Goal: Information Seeking & Learning: Learn about a topic

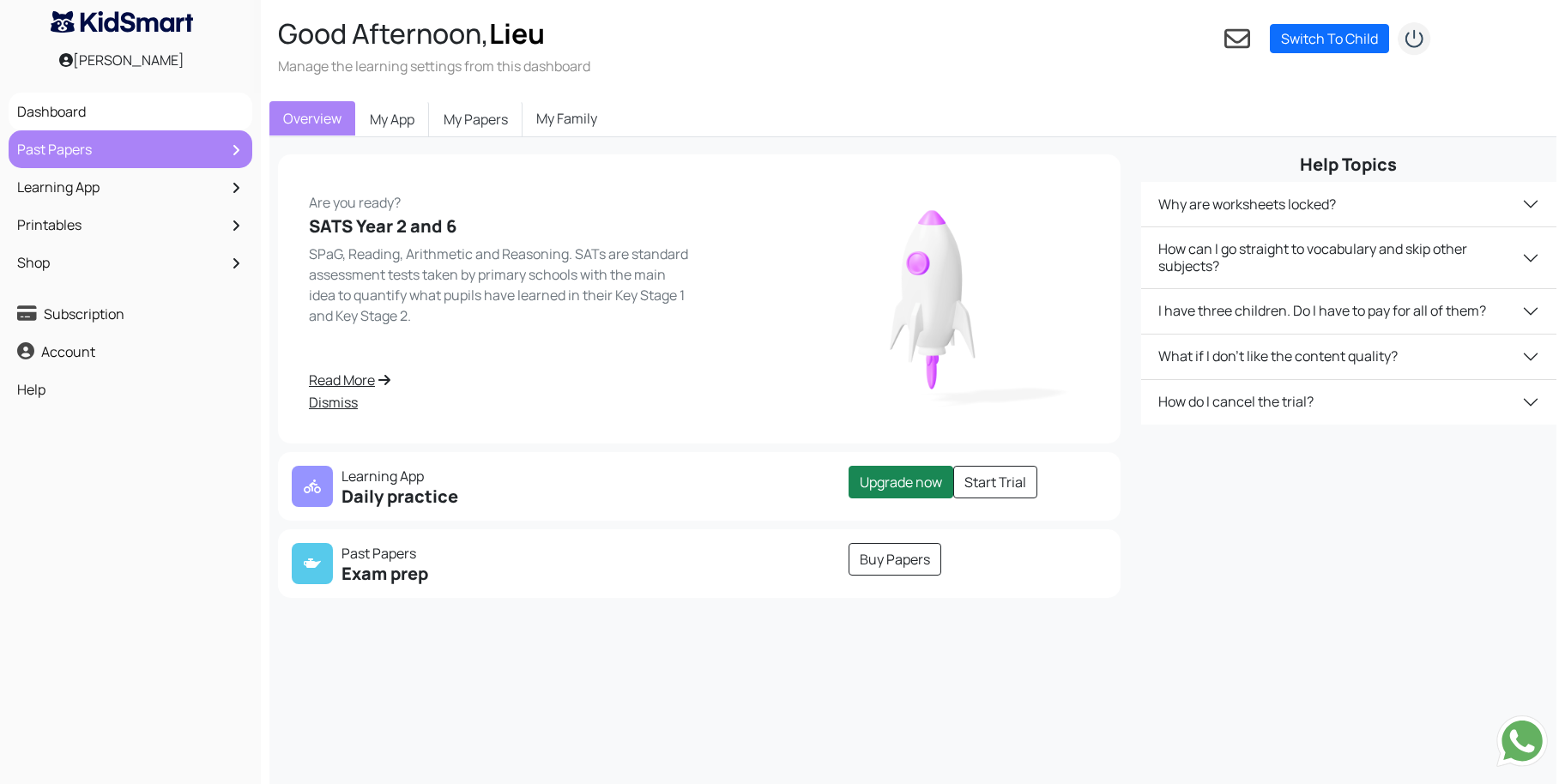
click at [171, 145] on link "Past Papers" at bounding box center [130, 149] width 236 height 29
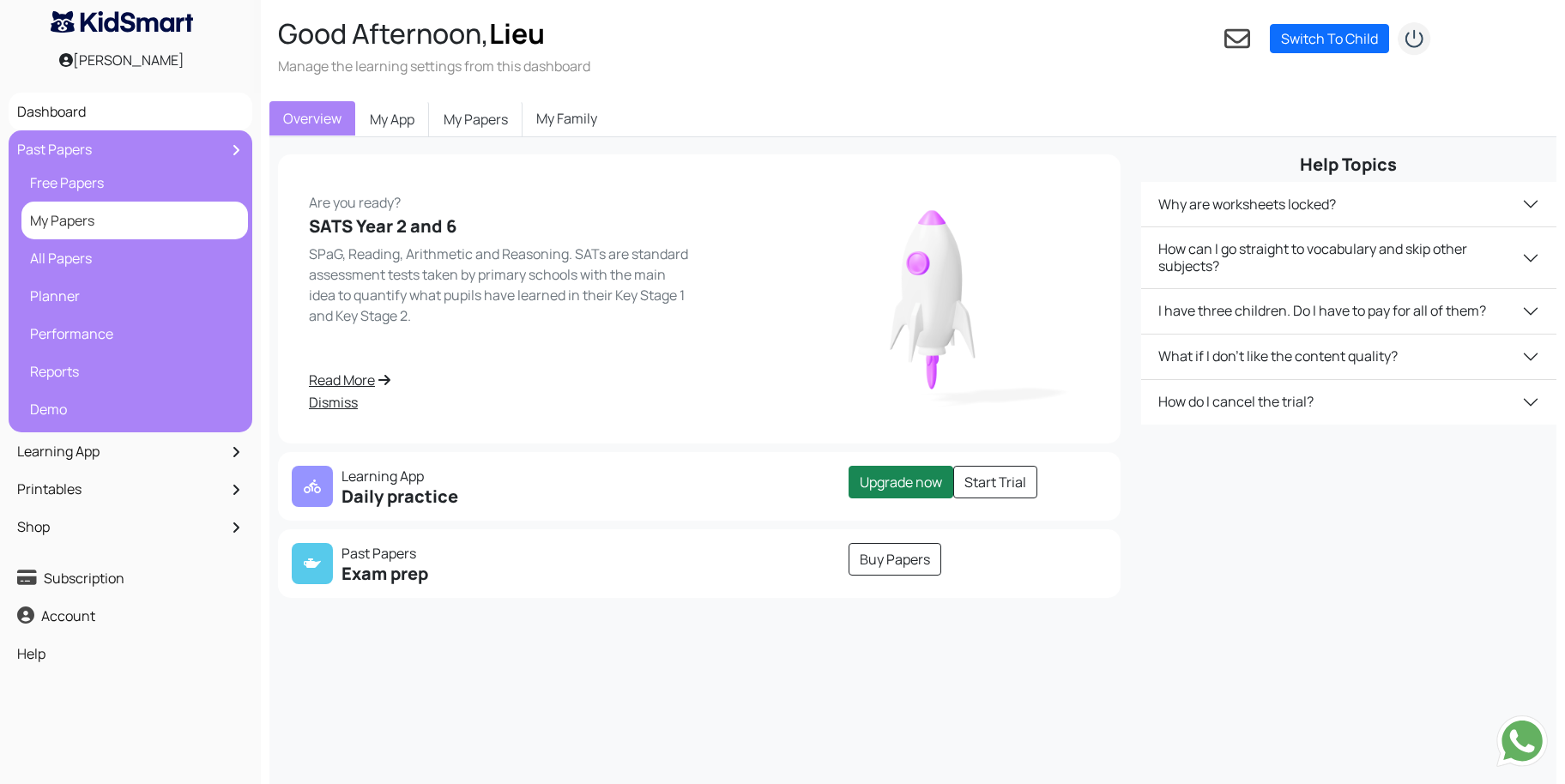
click at [163, 214] on link "My Papers" at bounding box center [135, 220] width 218 height 29
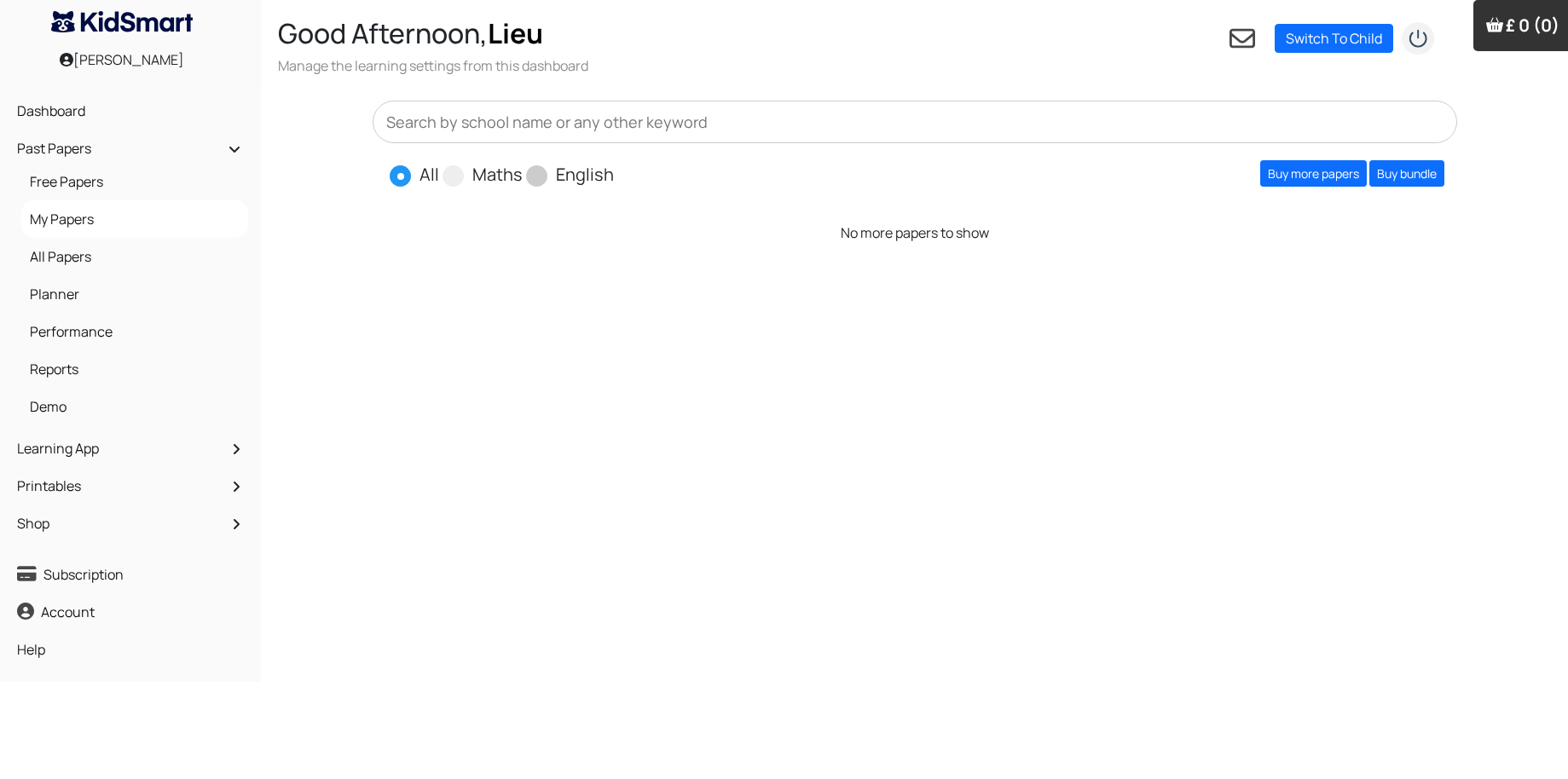
click at [563, 177] on label "English" at bounding box center [585, 174] width 58 height 26
click at [614, 173] on input "English" at bounding box center [619, 168] width 12 height 12
radio input "true"
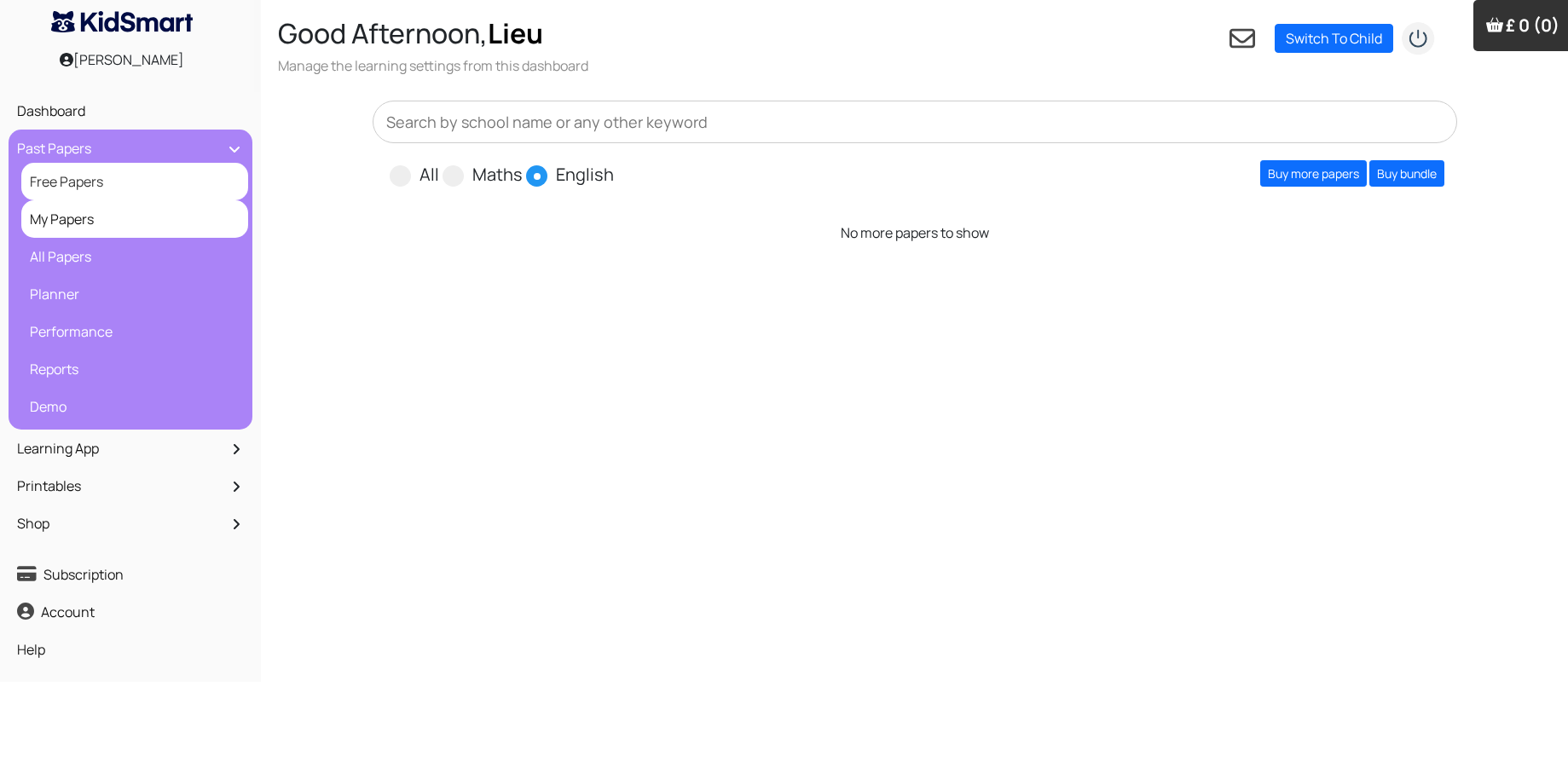
click at [93, 188] on link "Free Papers" at bounding box center [135, 181] width 219 height 29
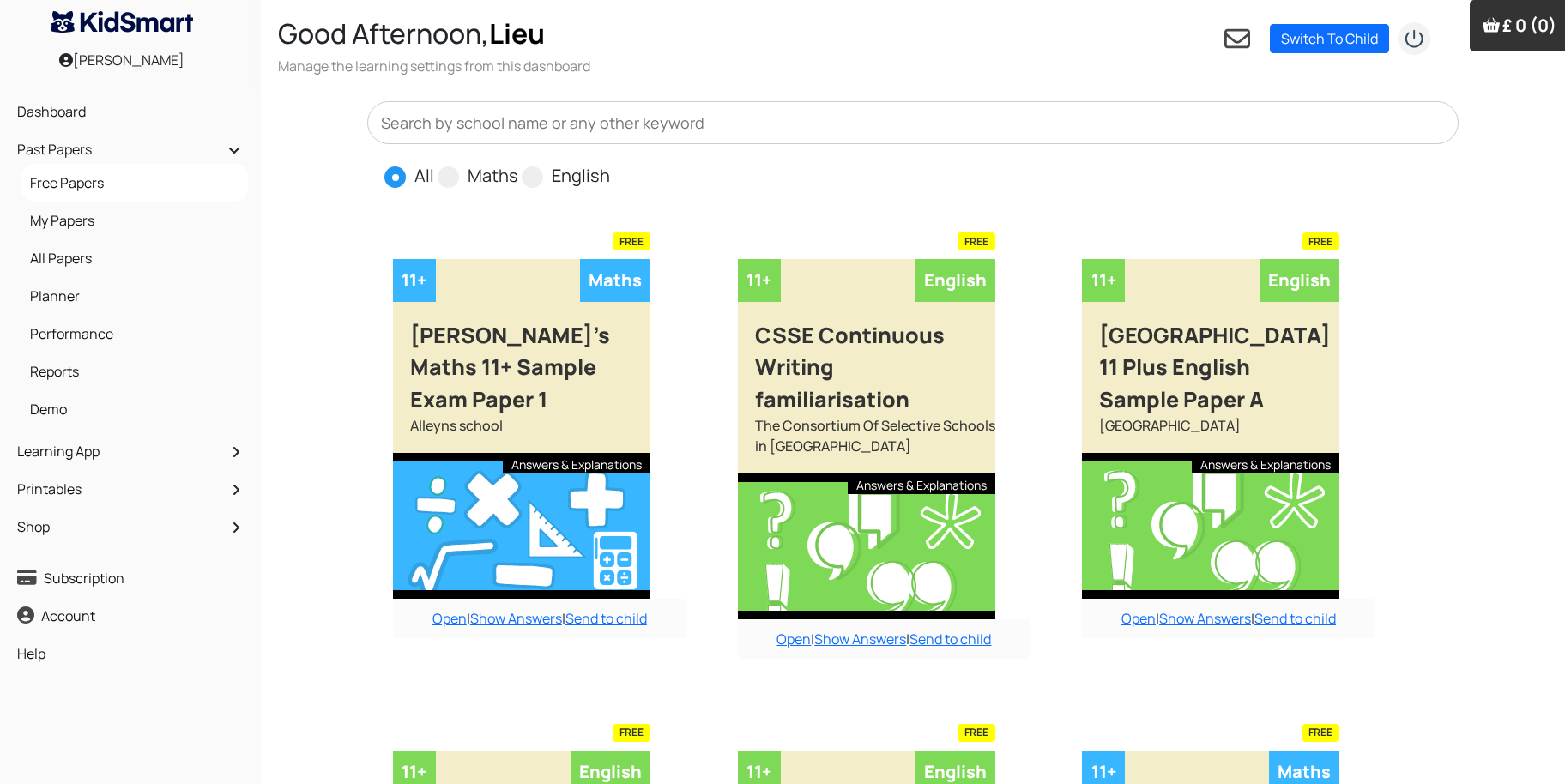
click at [538, 121] on input "text" at bounding box center [913, 122] width 1092 height 43
type input "[PERSON_NAME]"
click at [570, 180] on label "English" at bounding box center [581, 175] width 58 height 26
click at [610, 174] on input "English" at bounding box center [616, 169] width 12 height 12
radio input "true"
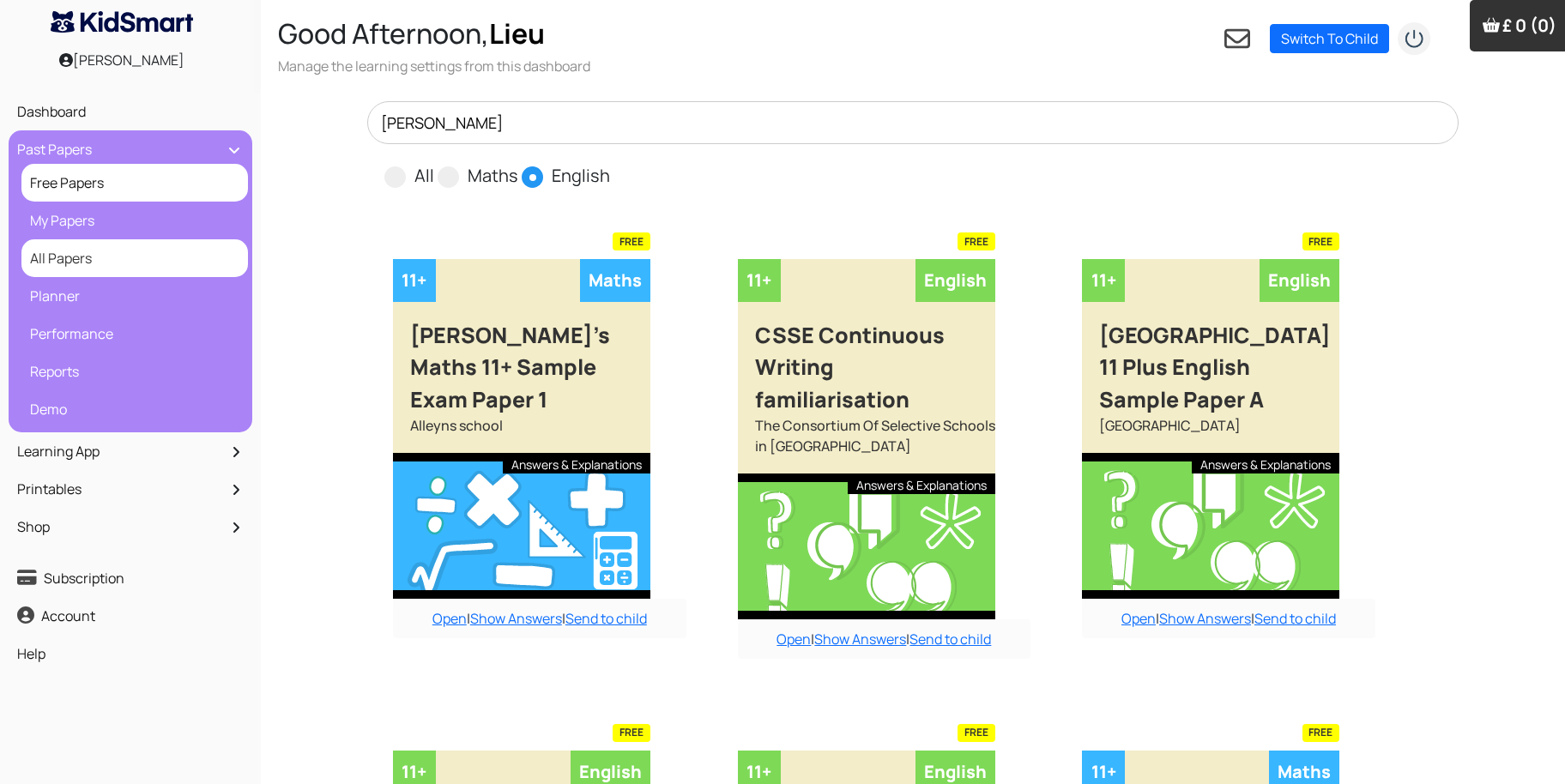
click at [136, 254] on link "All Papers" at bounding box center [135, 258] width 218 height 29
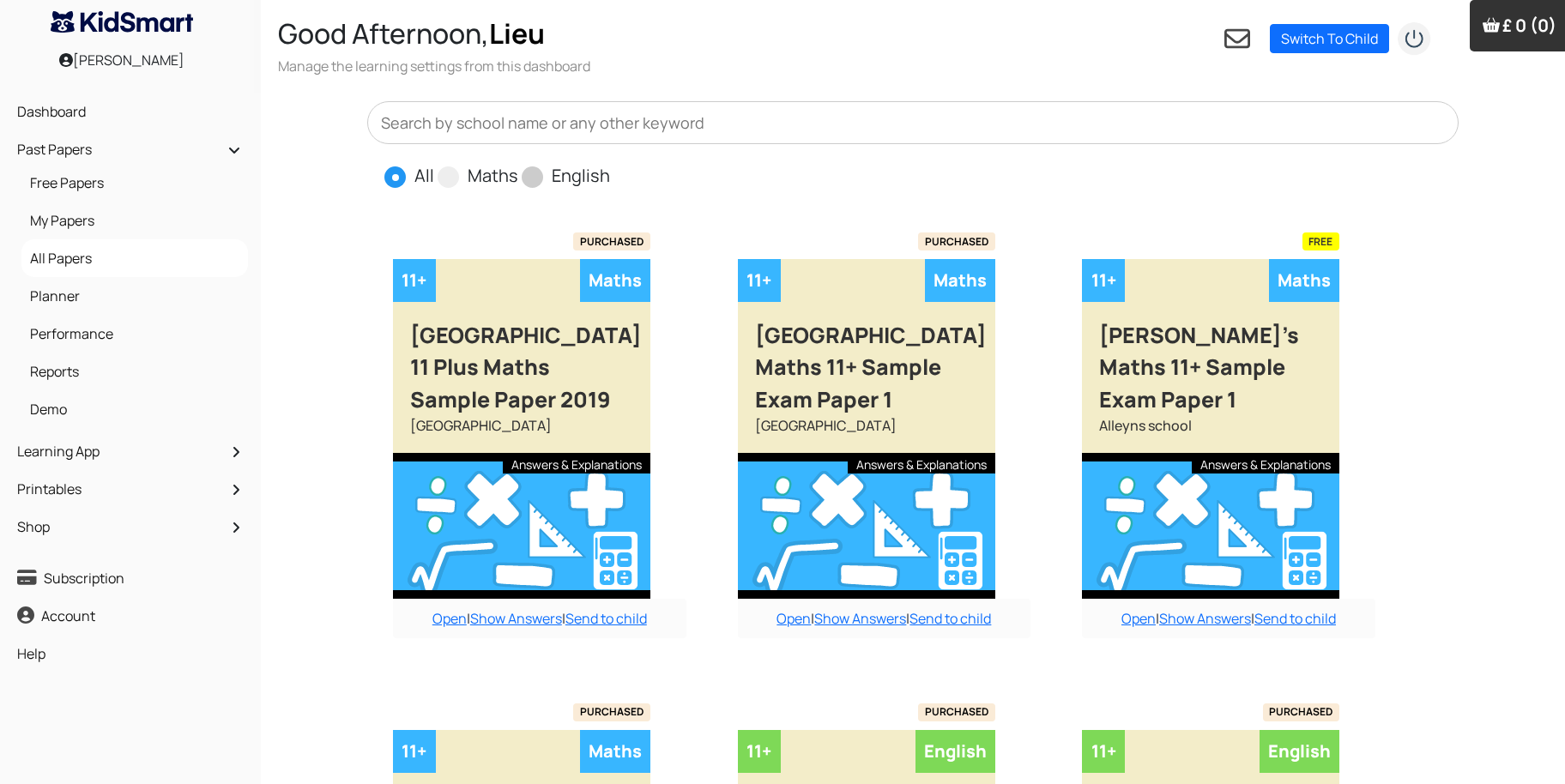
click at [589, 181] on label "English" at bounding box center [581, 175] width 58 height 26
click at [610, 174] on input "English" at bounding box center [616, 169] width 12 height 12
radio input "true"
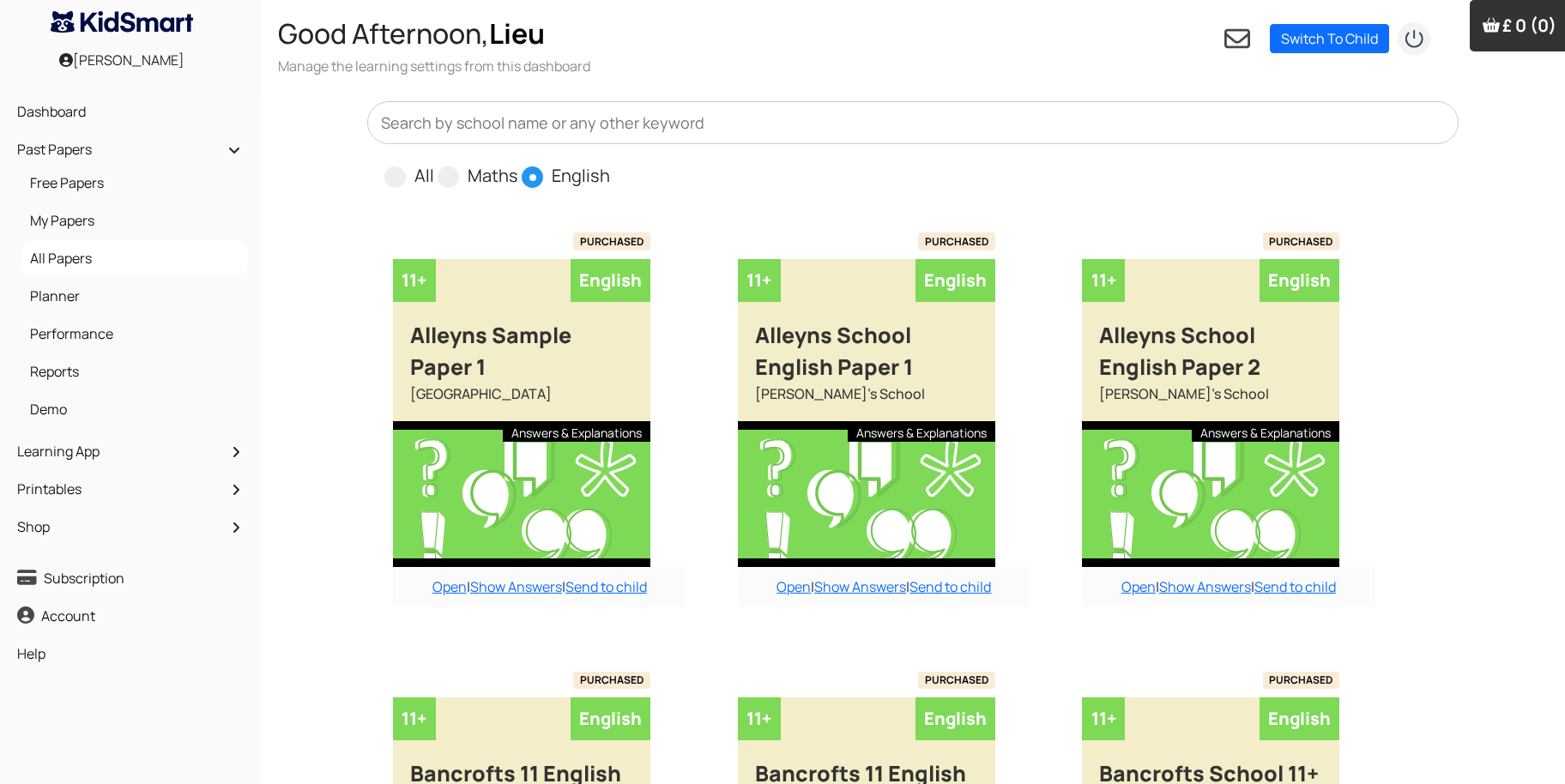
click at [617, 131] on input "text" at bounding box center [913, 122] width 1092 height 43
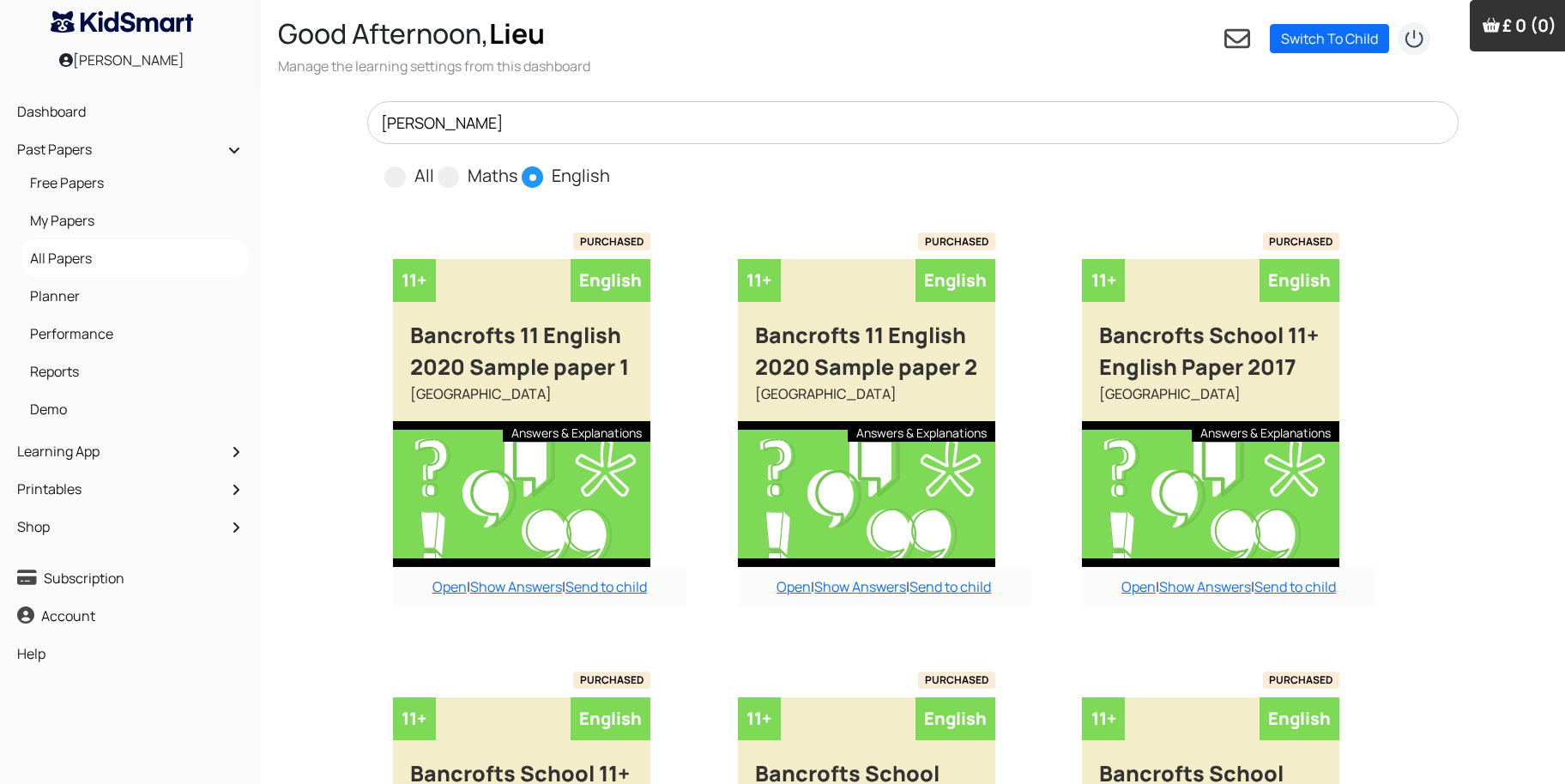
type input "bancroft"
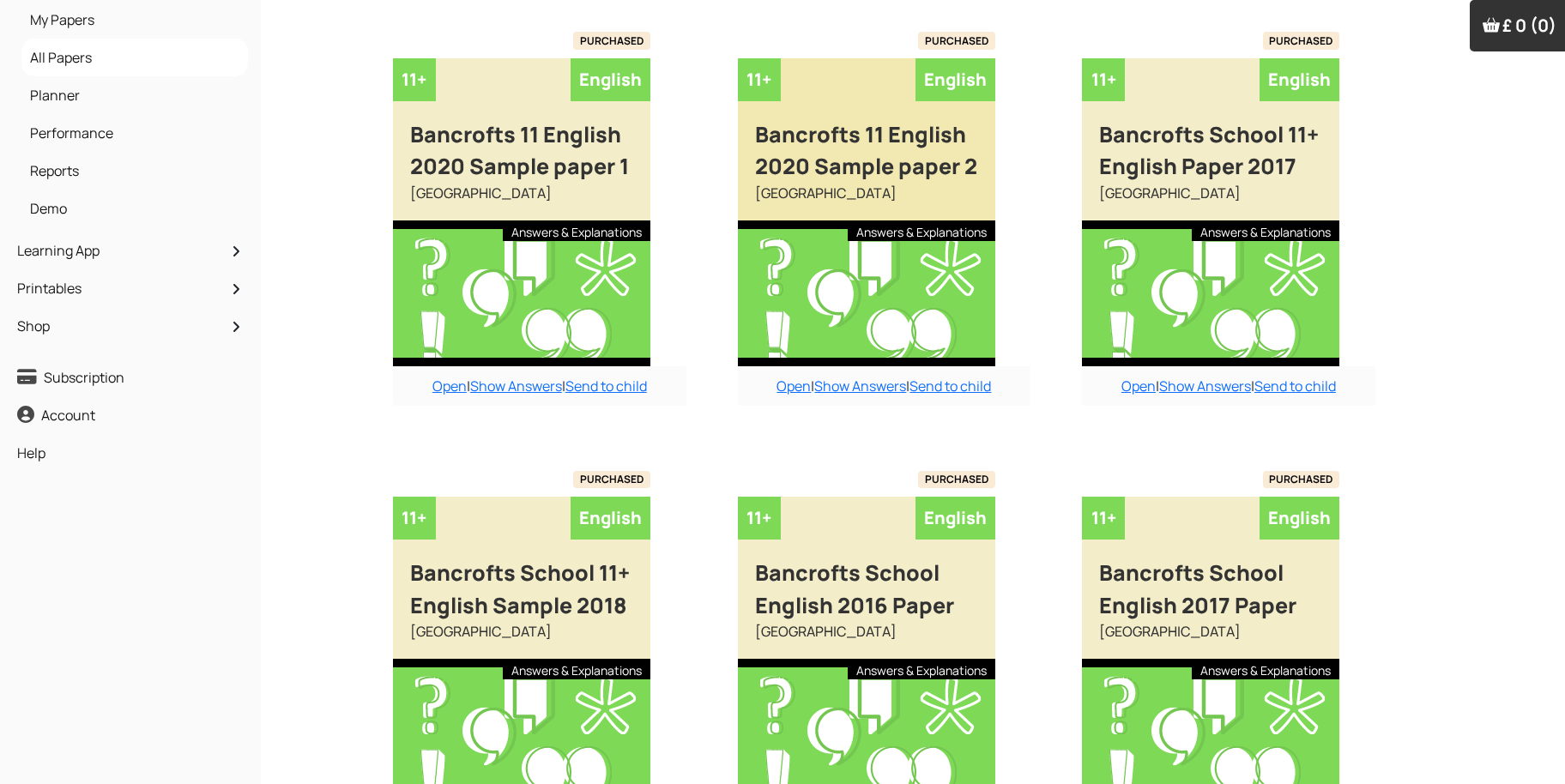
scroll to position [205, 0]
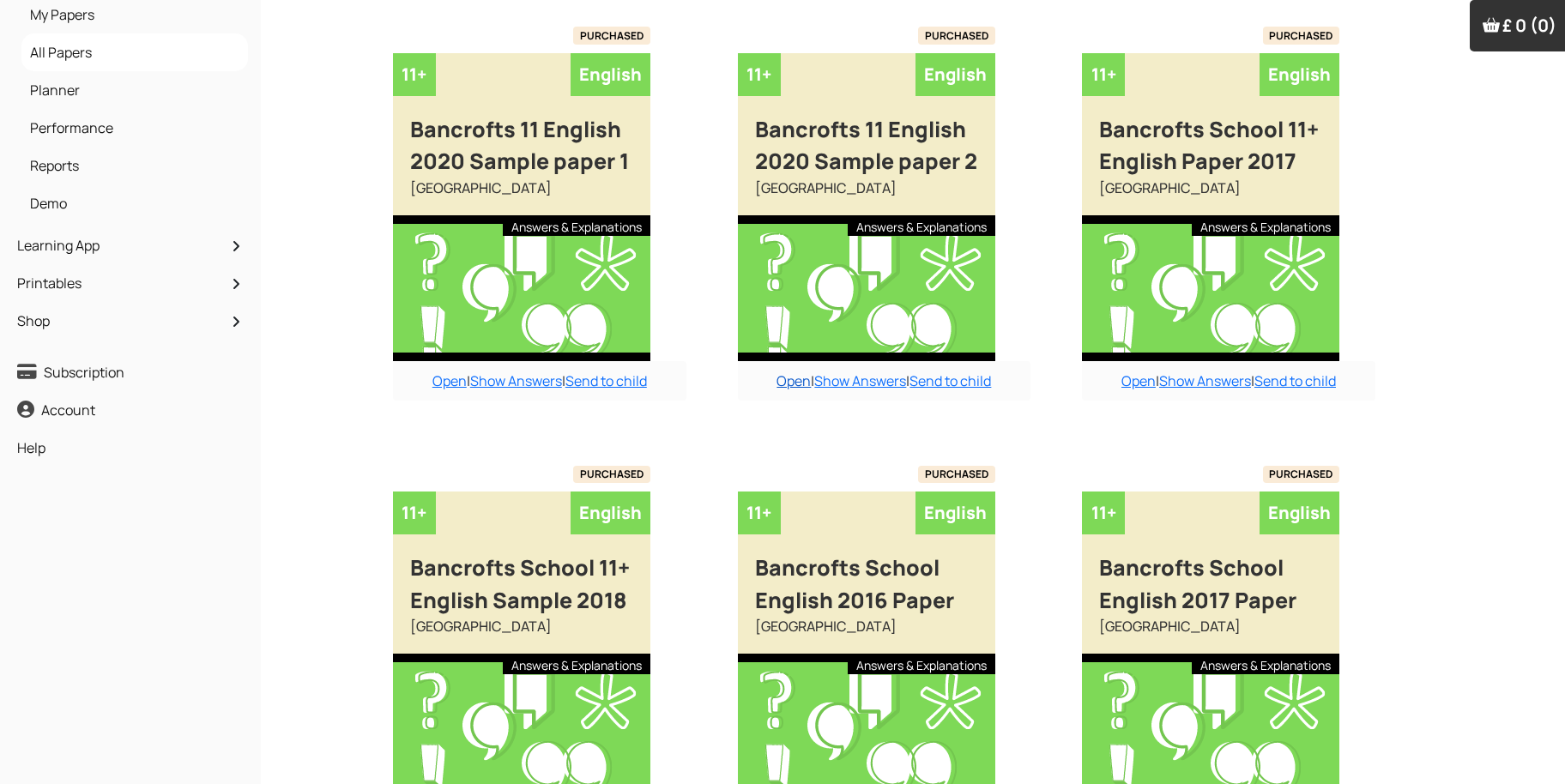
click at [793, 383] on link "Open" at bounding box center [793, 380] width 34 height 18
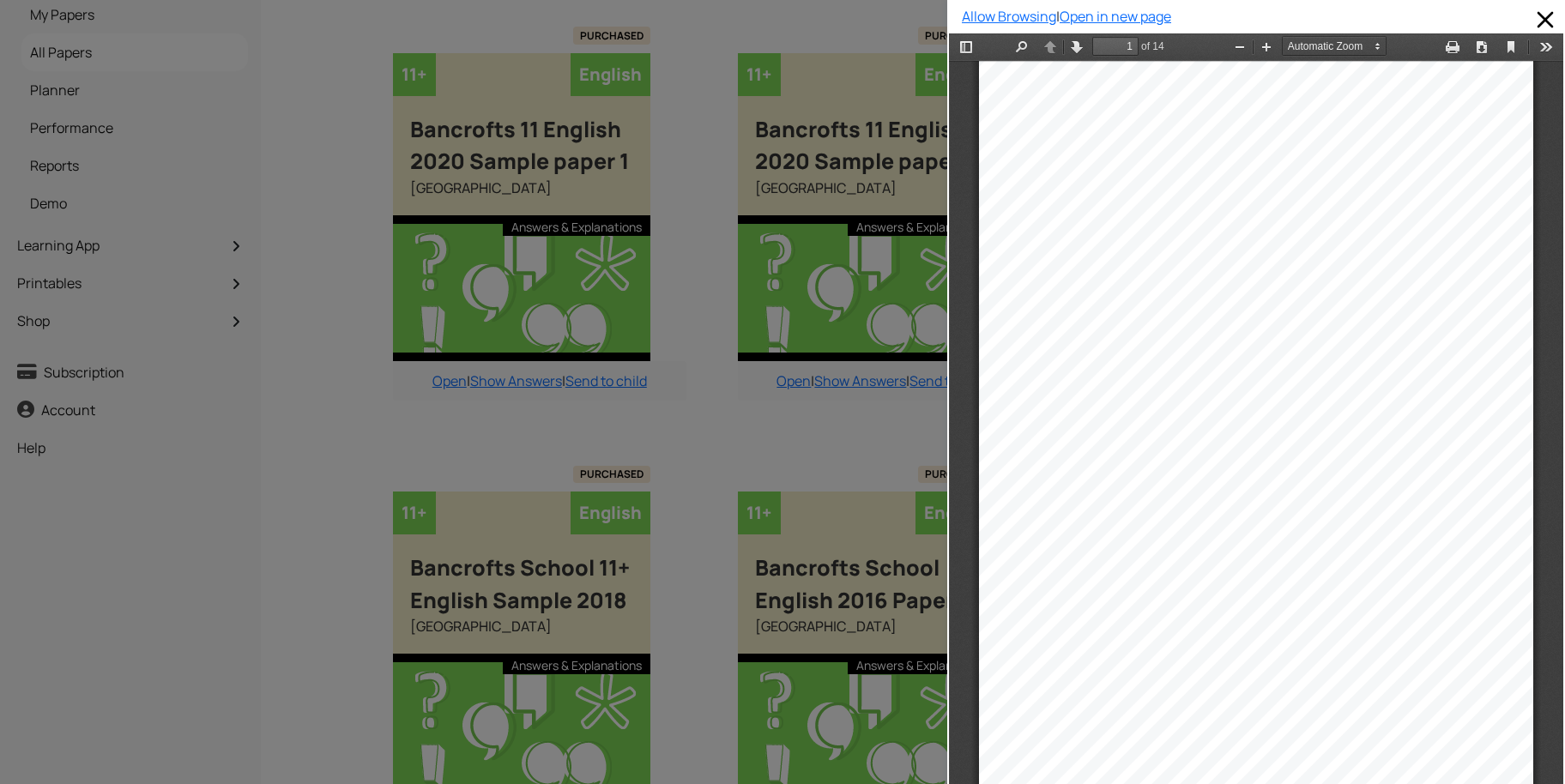
scroll to position [421, 0]
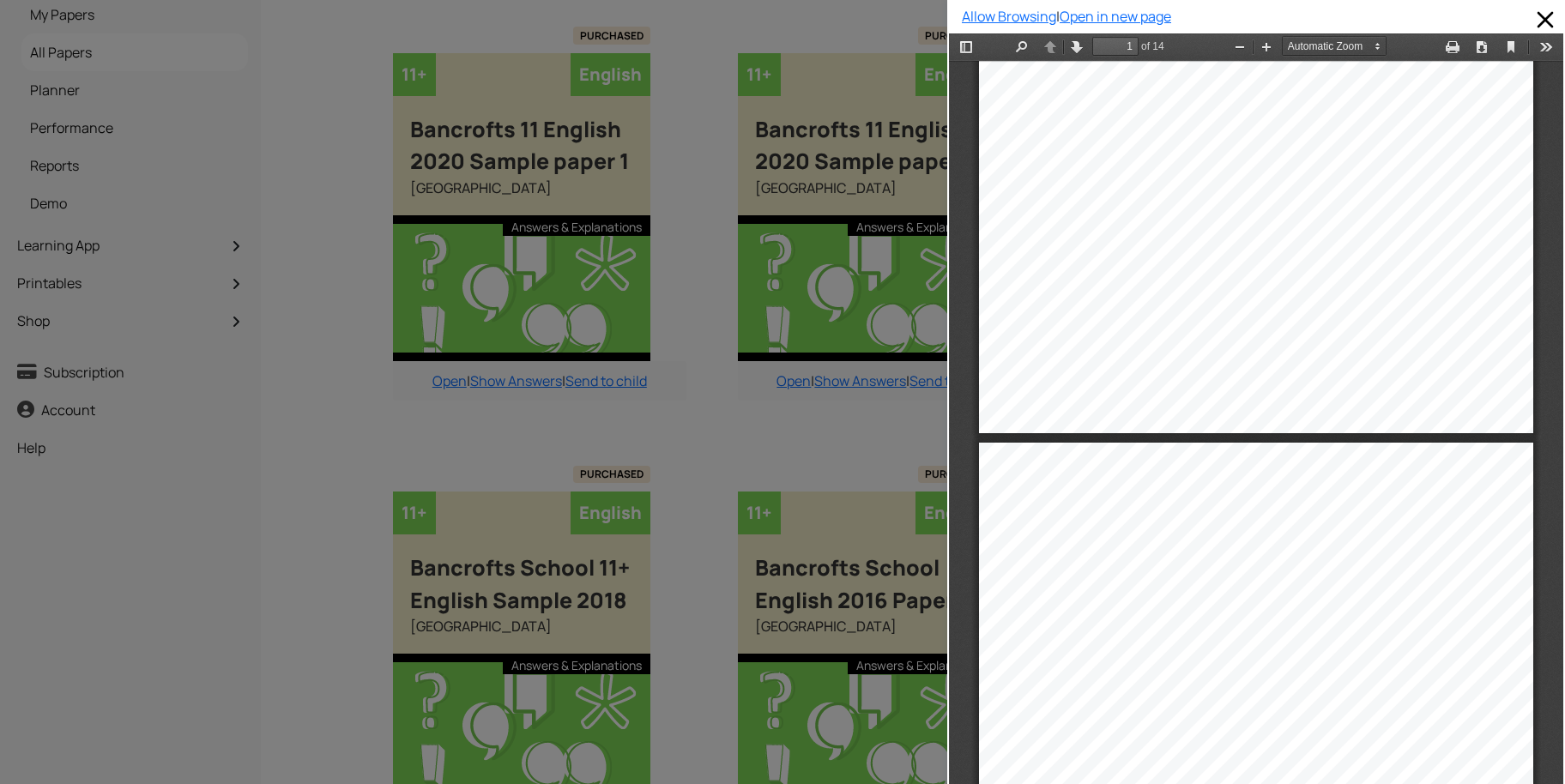
click at [589, 437] on div at bounding box center [473, 392] width 947 height 784
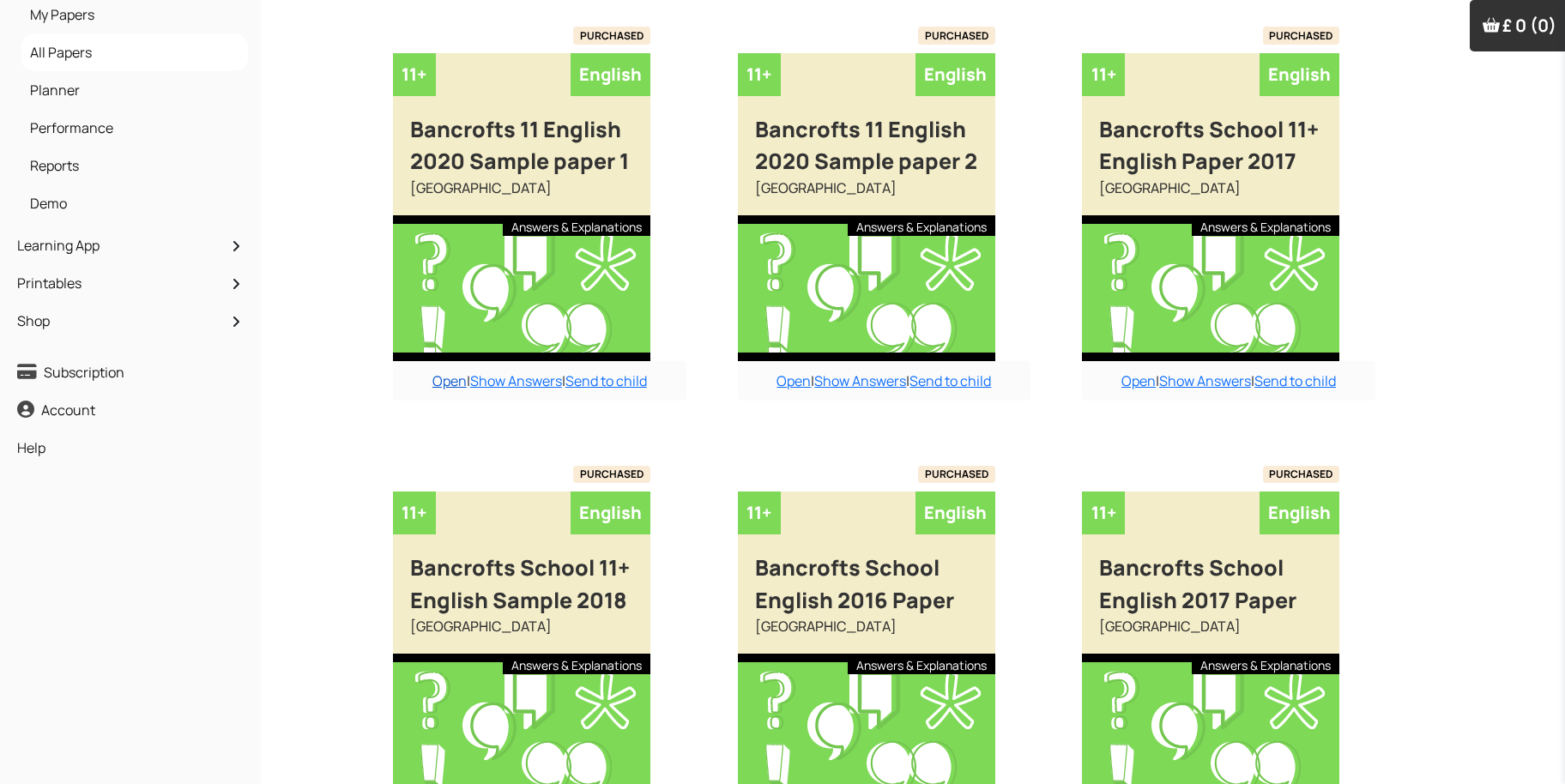
click at [447, 386] on link "Open" at bounding box center [449, 380] width 34 height 18
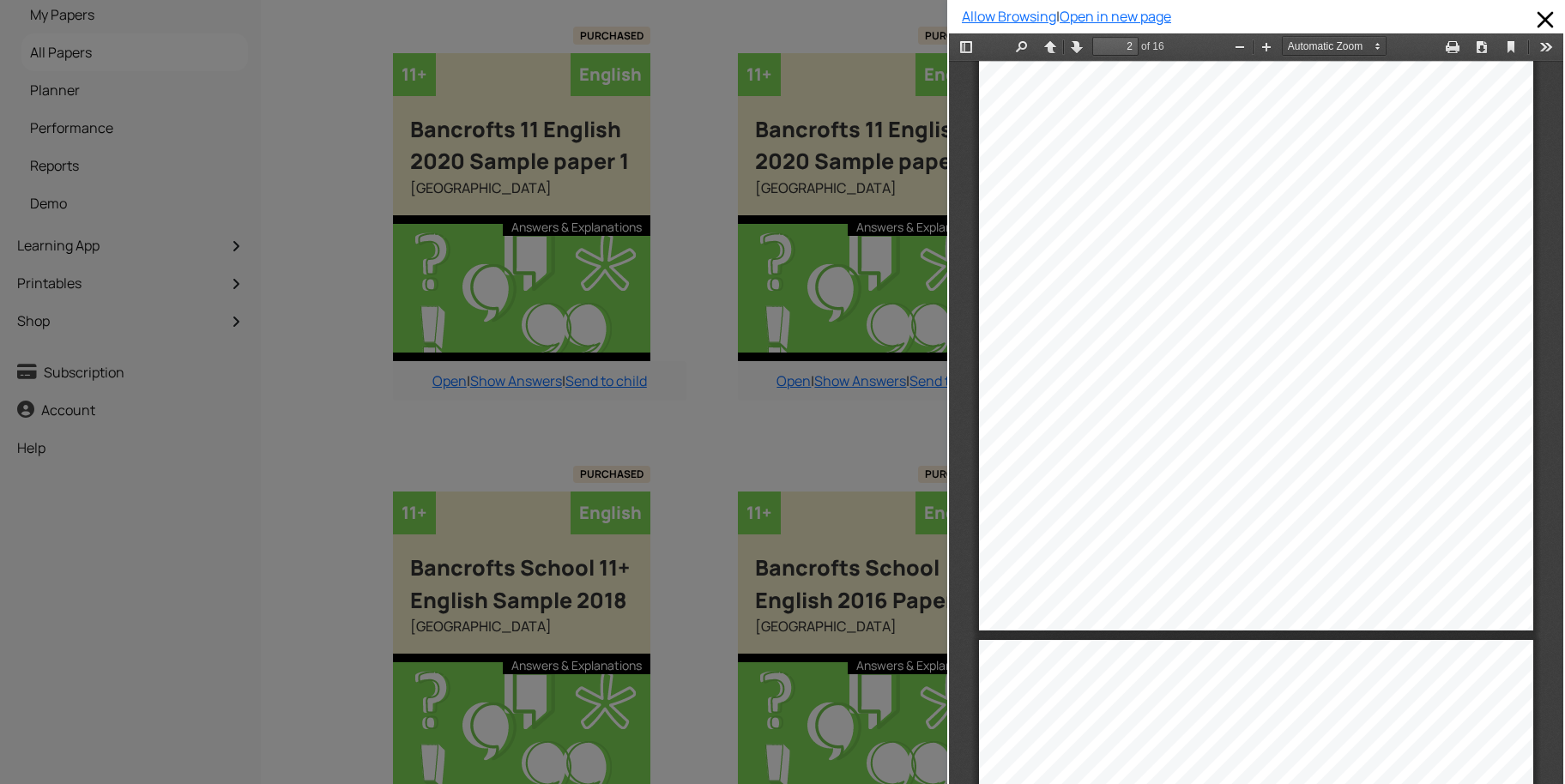
scroll to position [1038, 0]
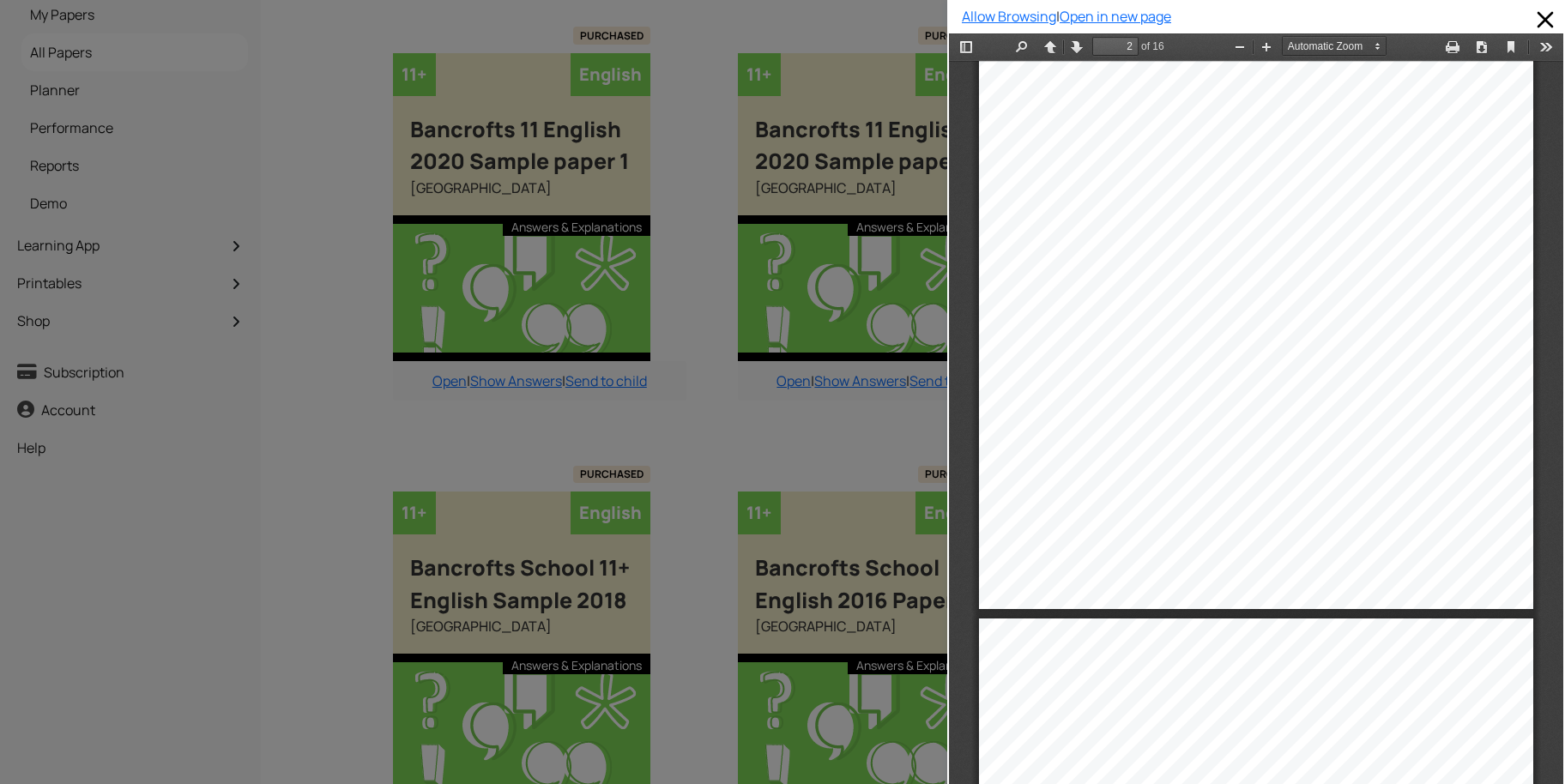
click at [862, 444] on div at bounding box center [473, 392] width 947 height 784
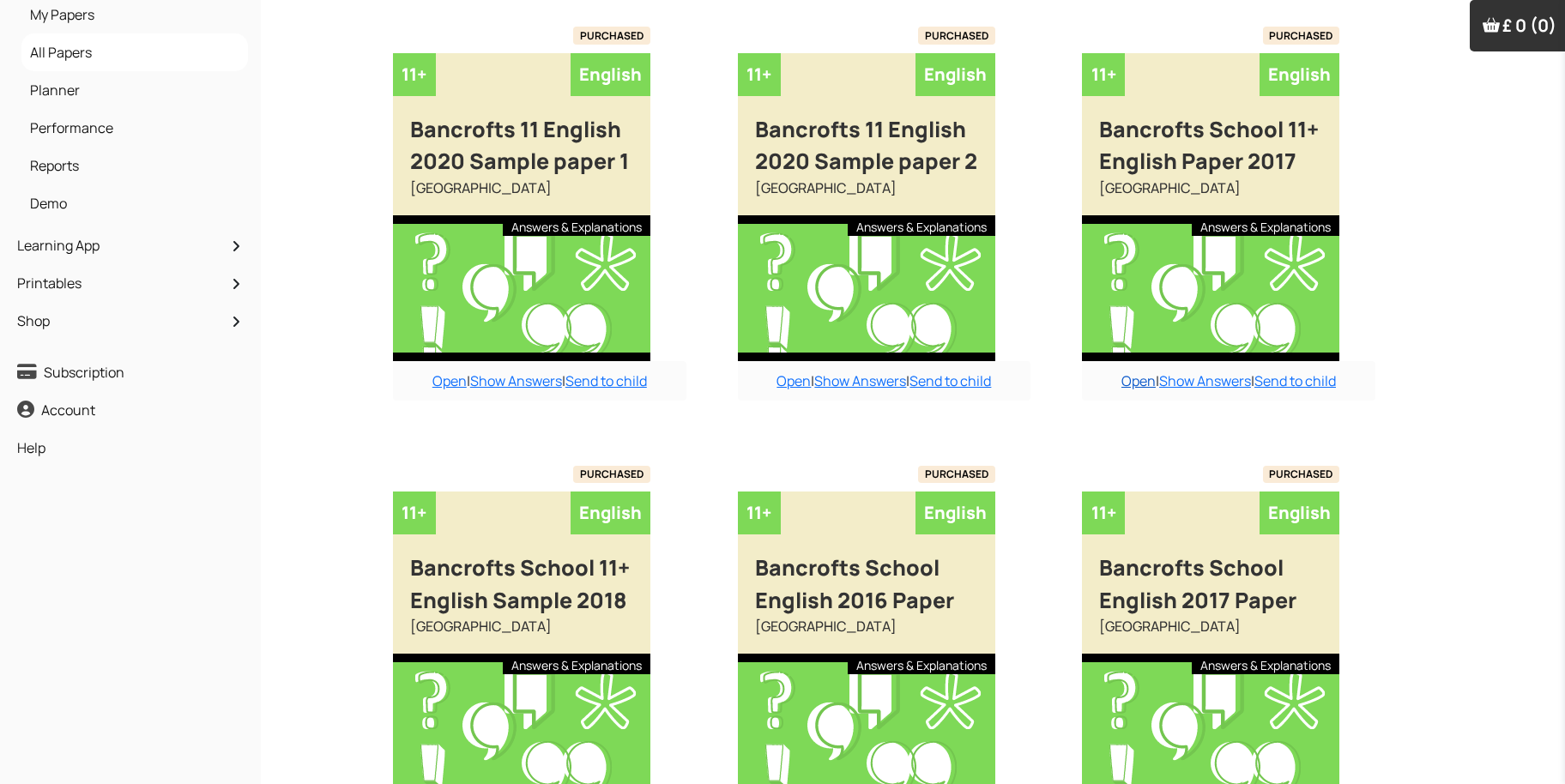
click at [1132, 385] on link "Open" at bounding box center [1138, 380] width 34 height 18
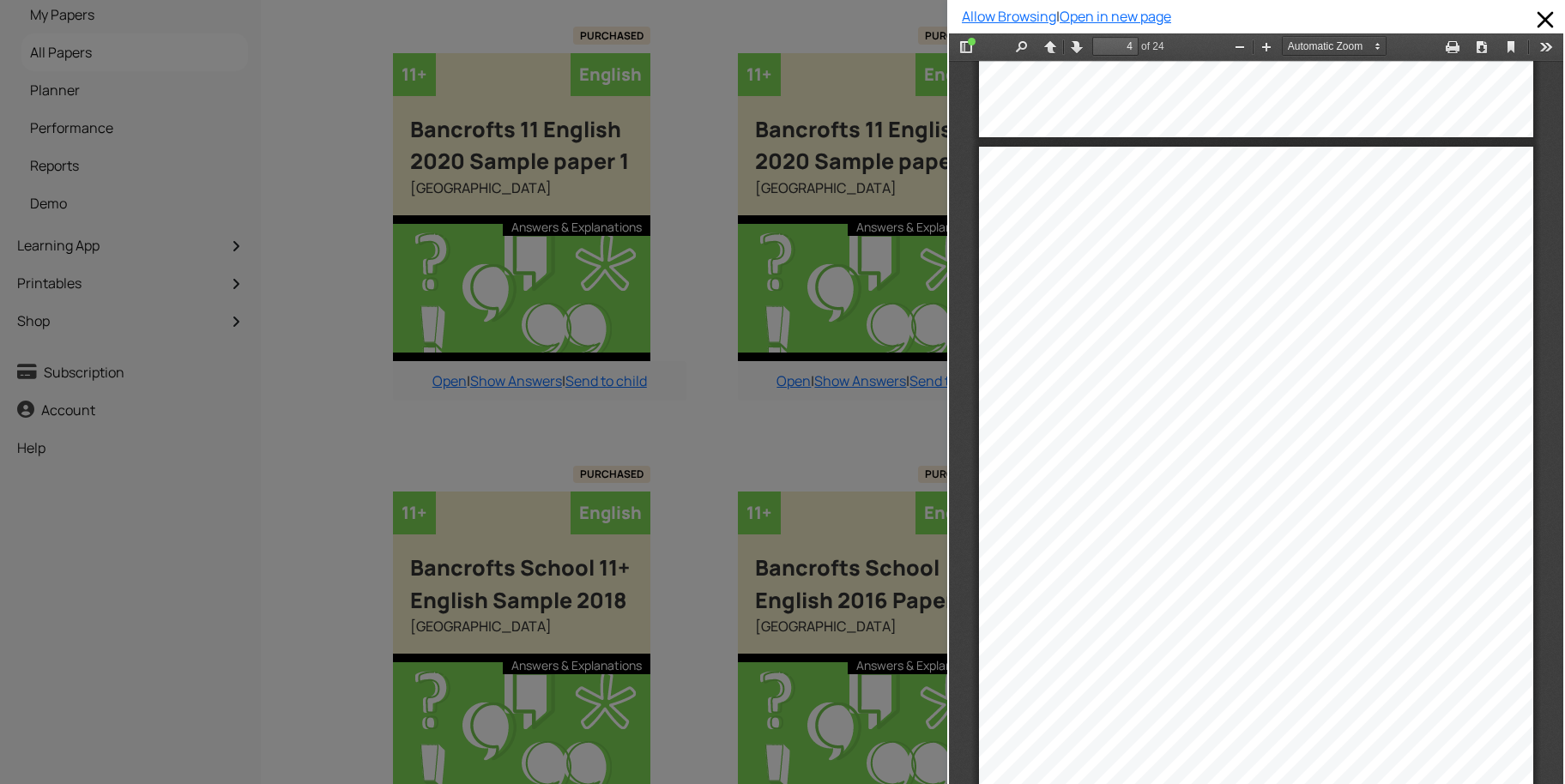
scroll to position [2582, 0]
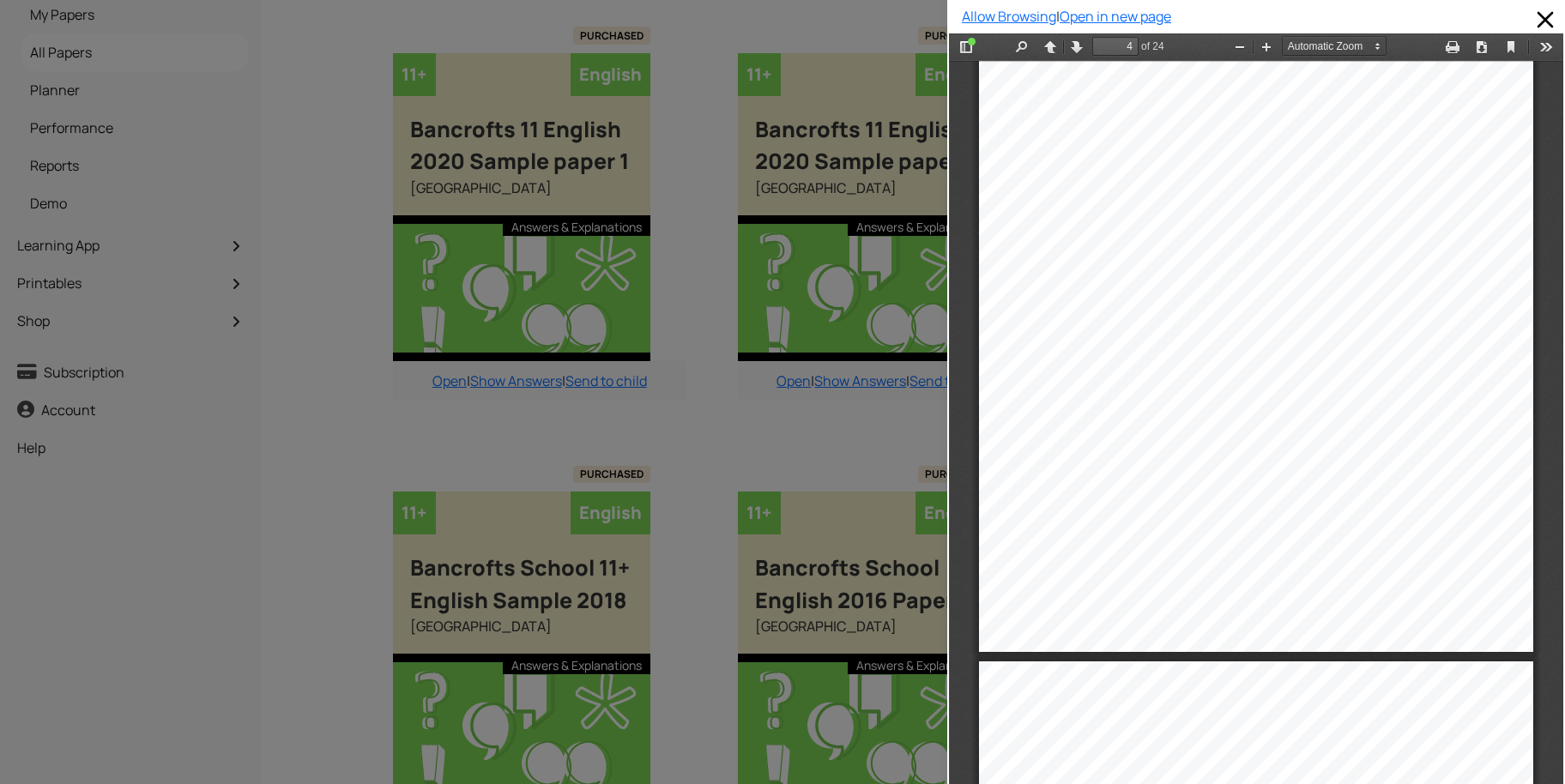
click at [324, 468] on div at bounding box center [473, 392] width 947 height 784
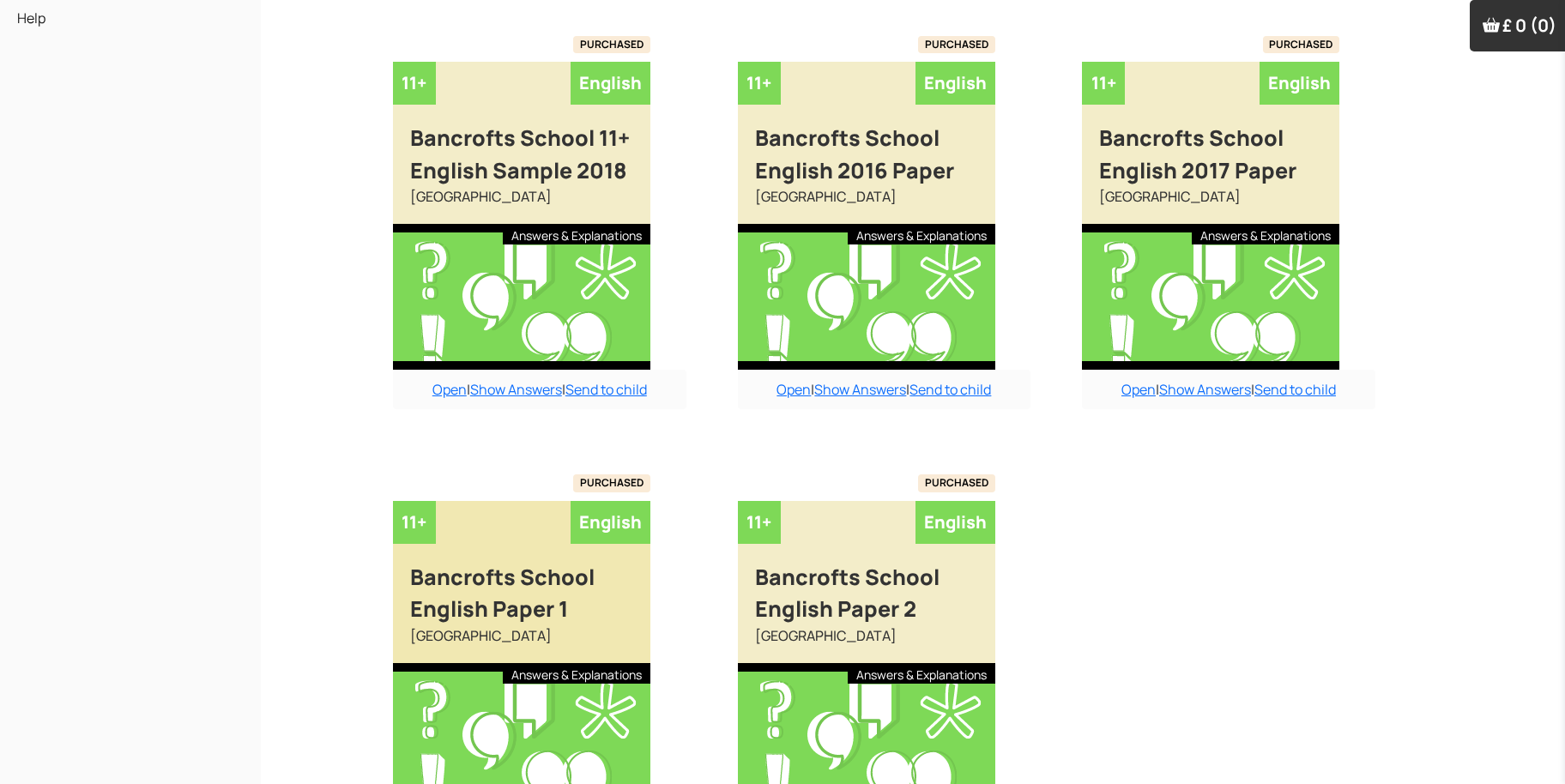
scroll to position [806, 0]
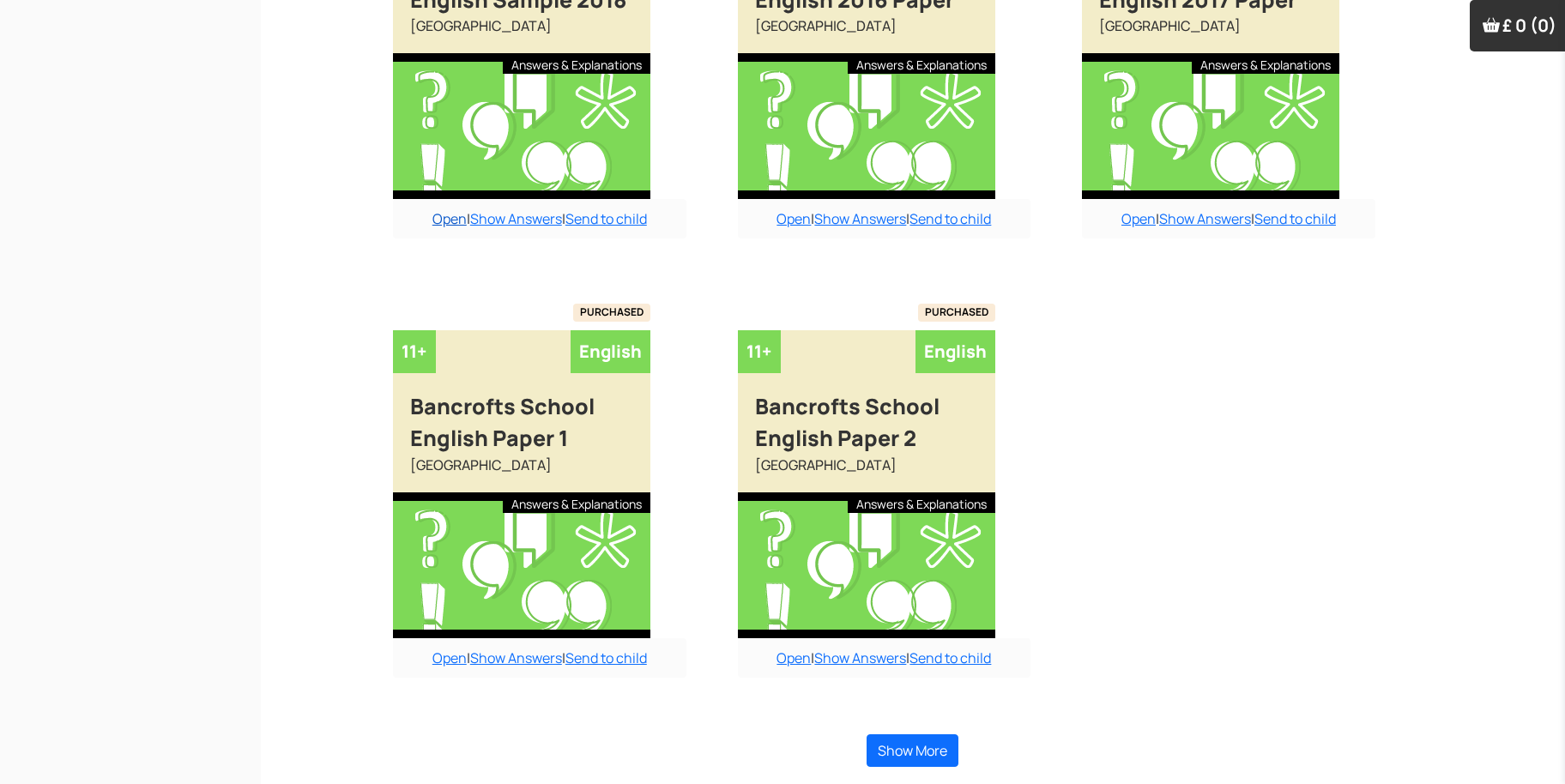
click at [451, 218] on link "Open" at bounding box center [449, 218] width 34 height 18
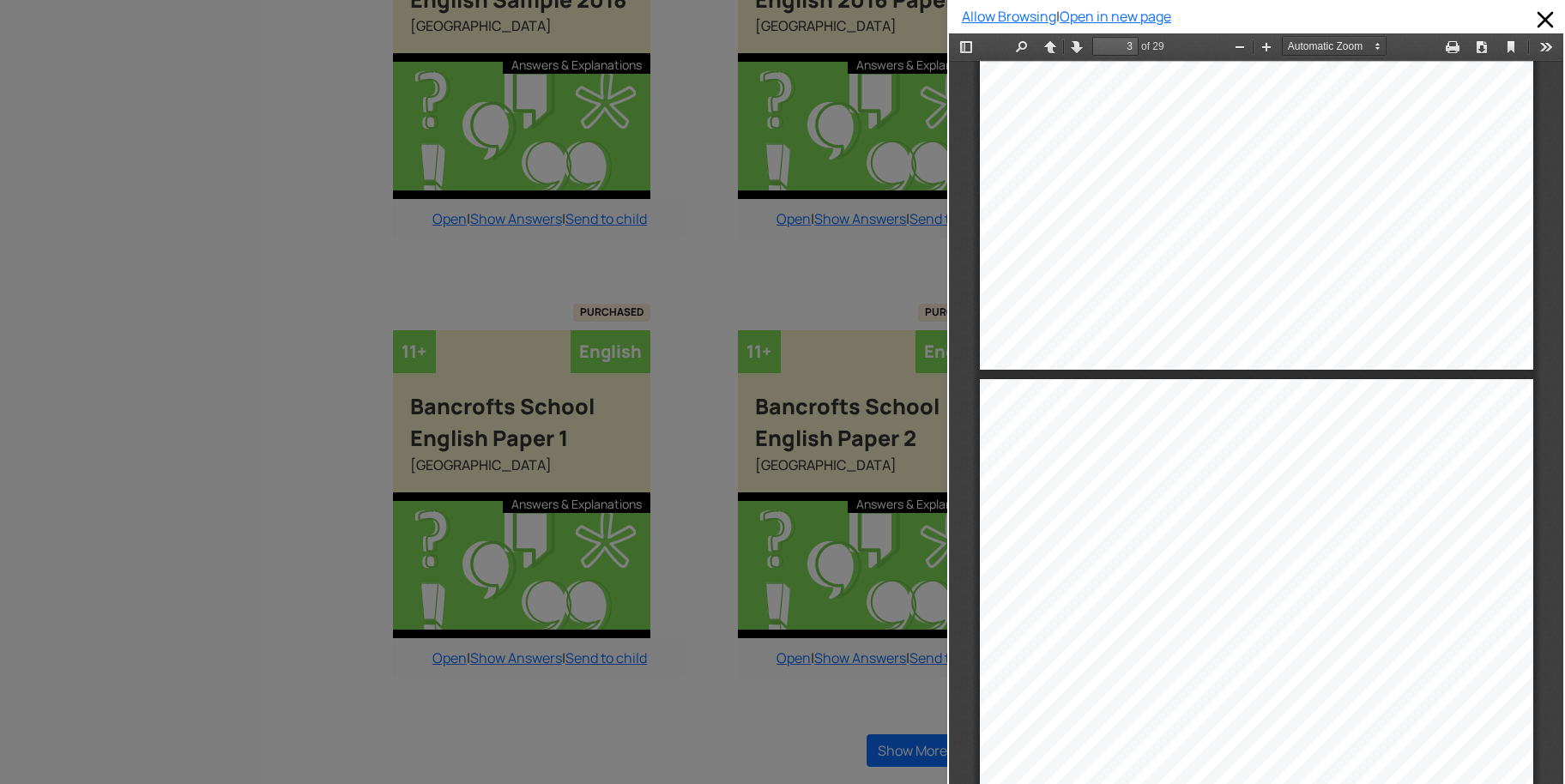
scroll to position [1552, 0]
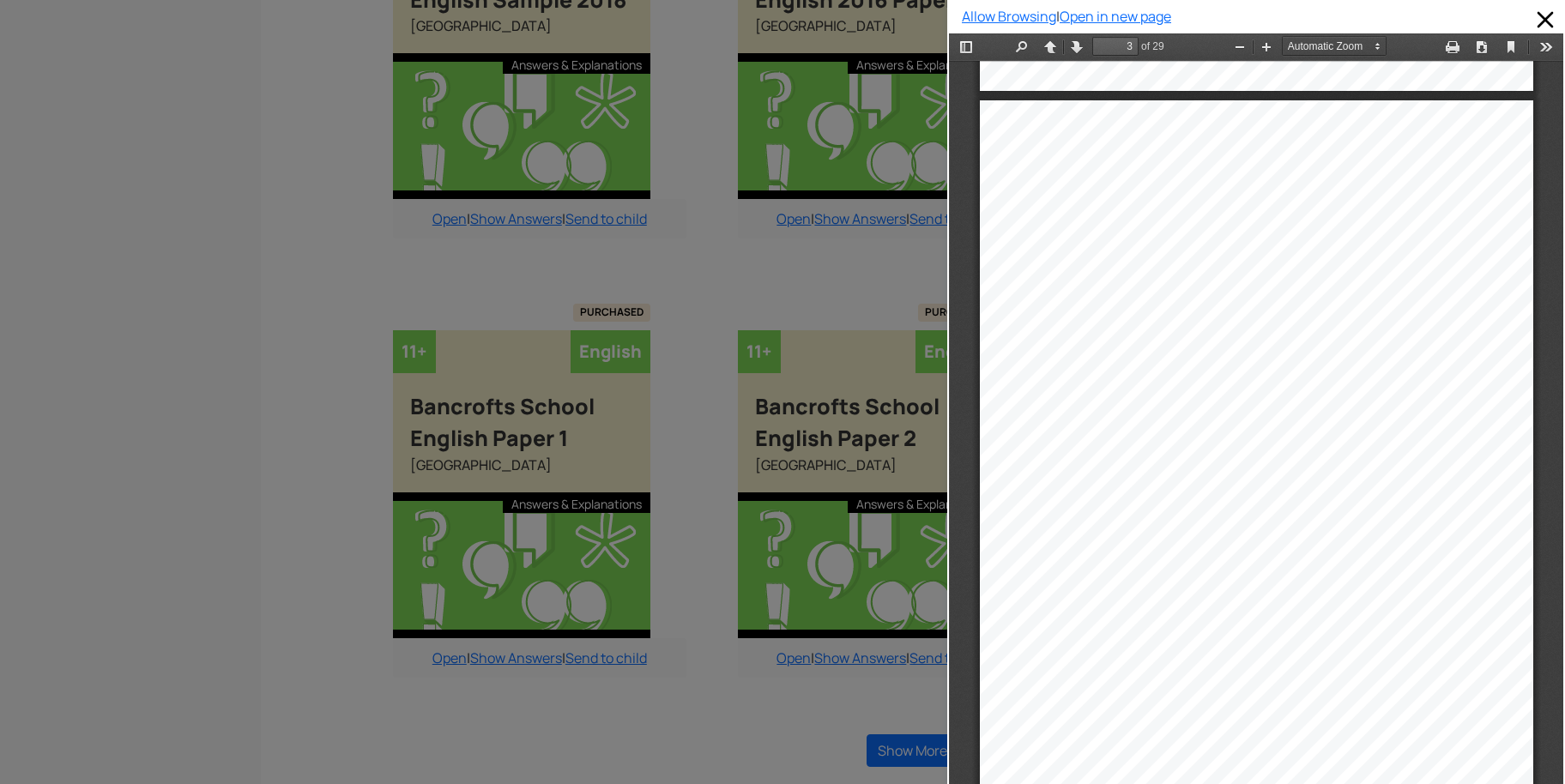
click at [260, 519] on div at bounding box center [473, 392] width 947 height 784
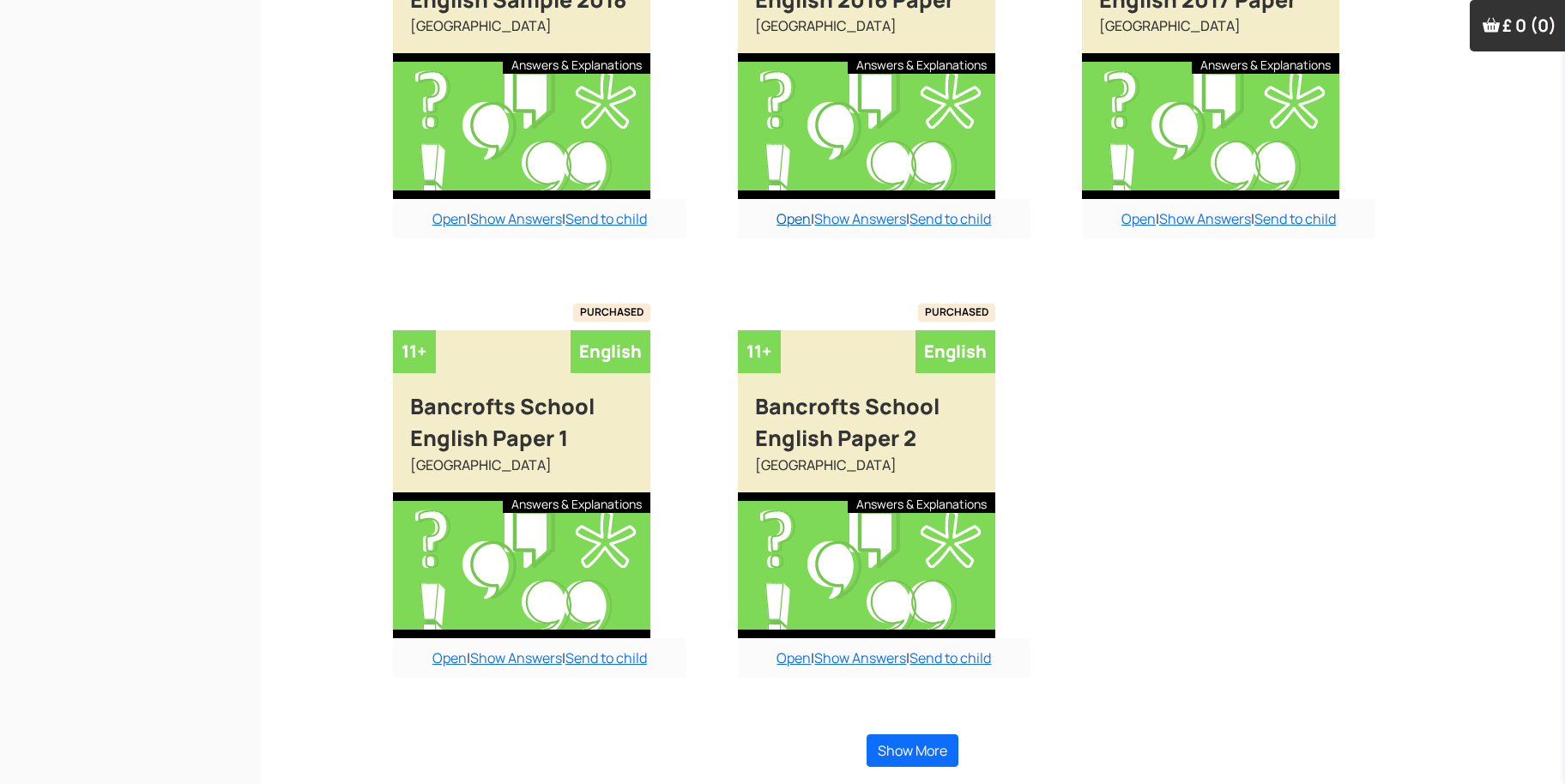
click at [784, 223] on link "Open" at bounding box center [793, 218] width 34 height 18
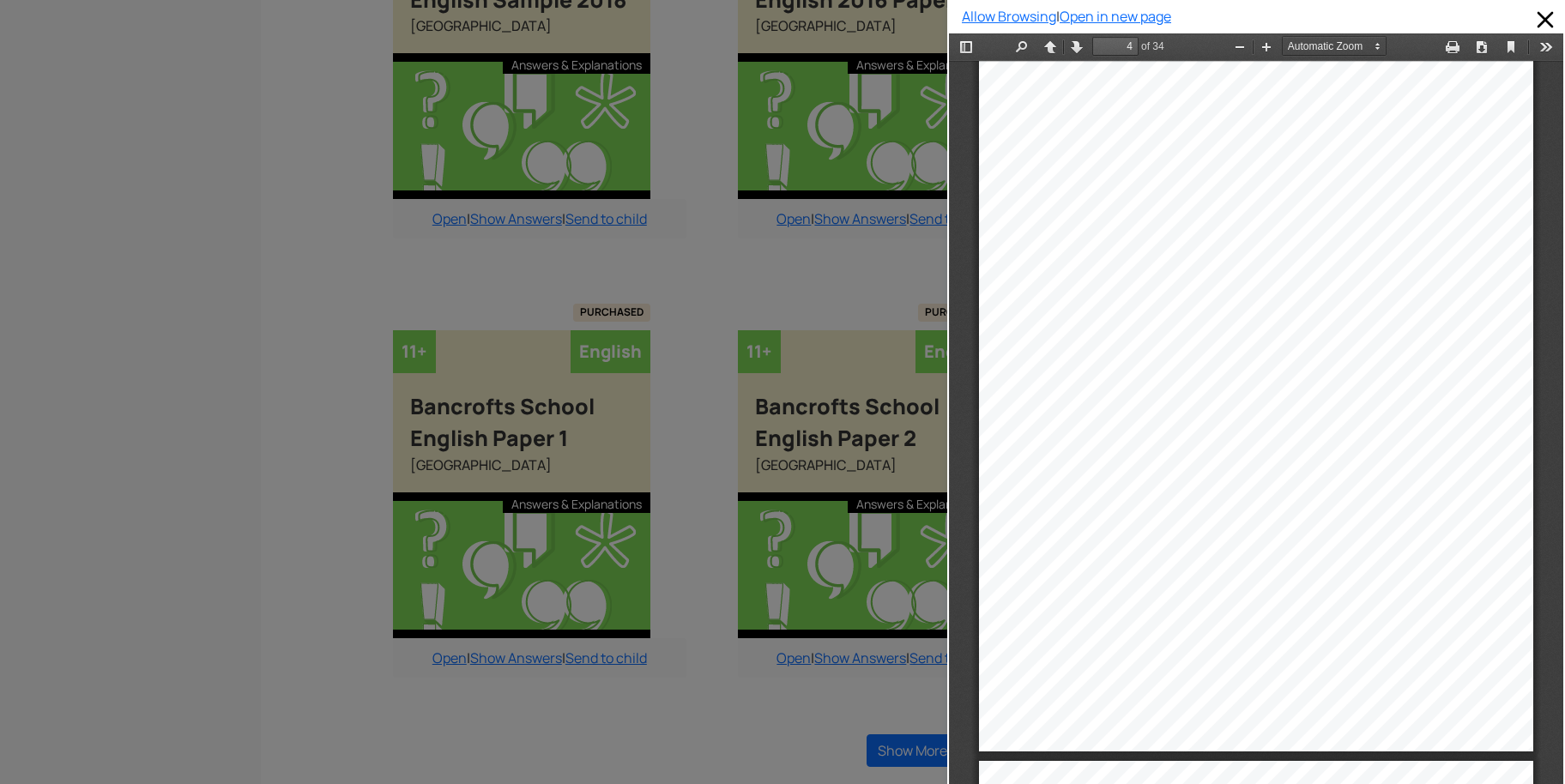
scroll to position [3096, 0]
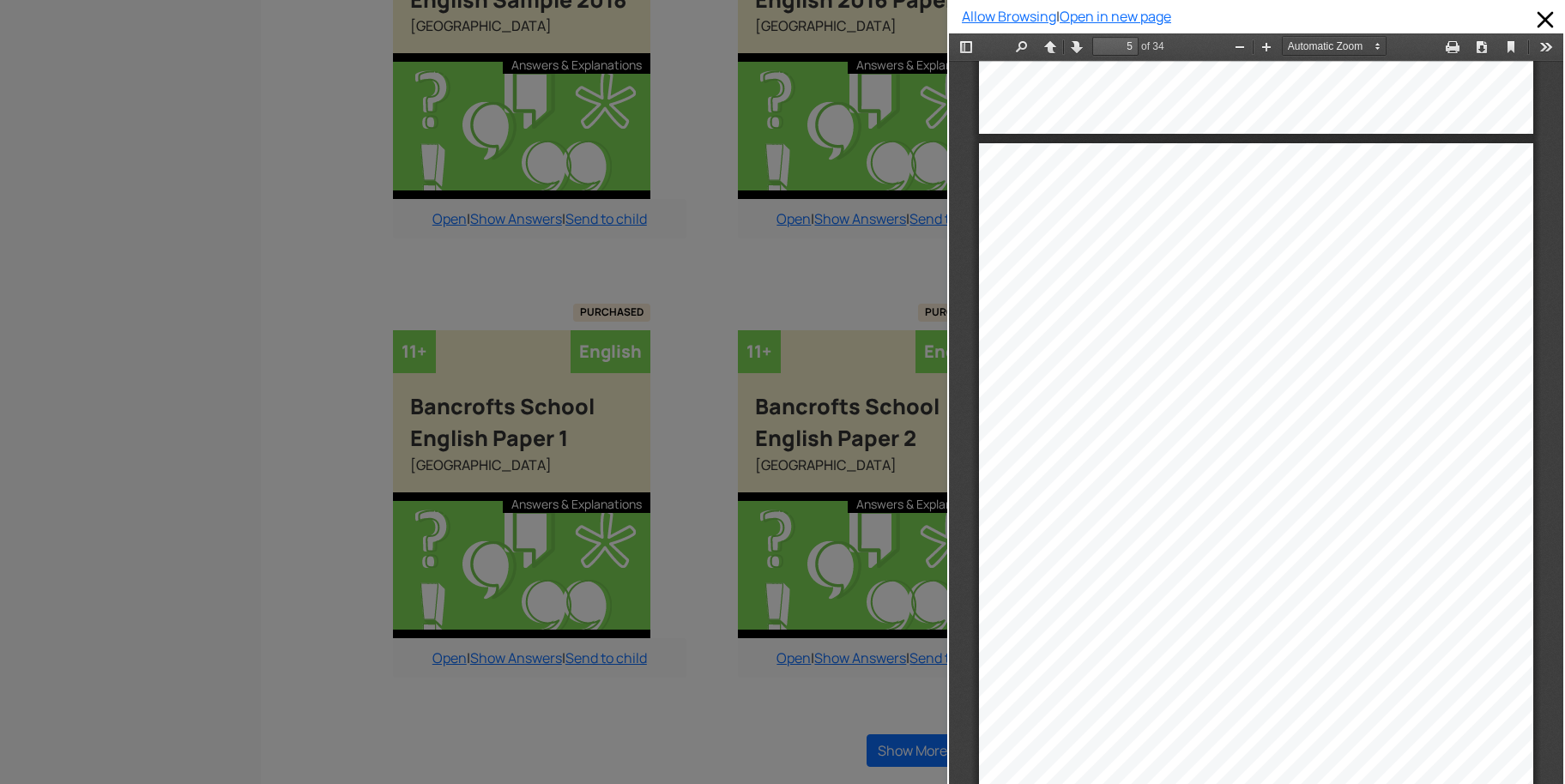
click at [856, 295] on div at bounding box center [473, 392] width 947 height 784
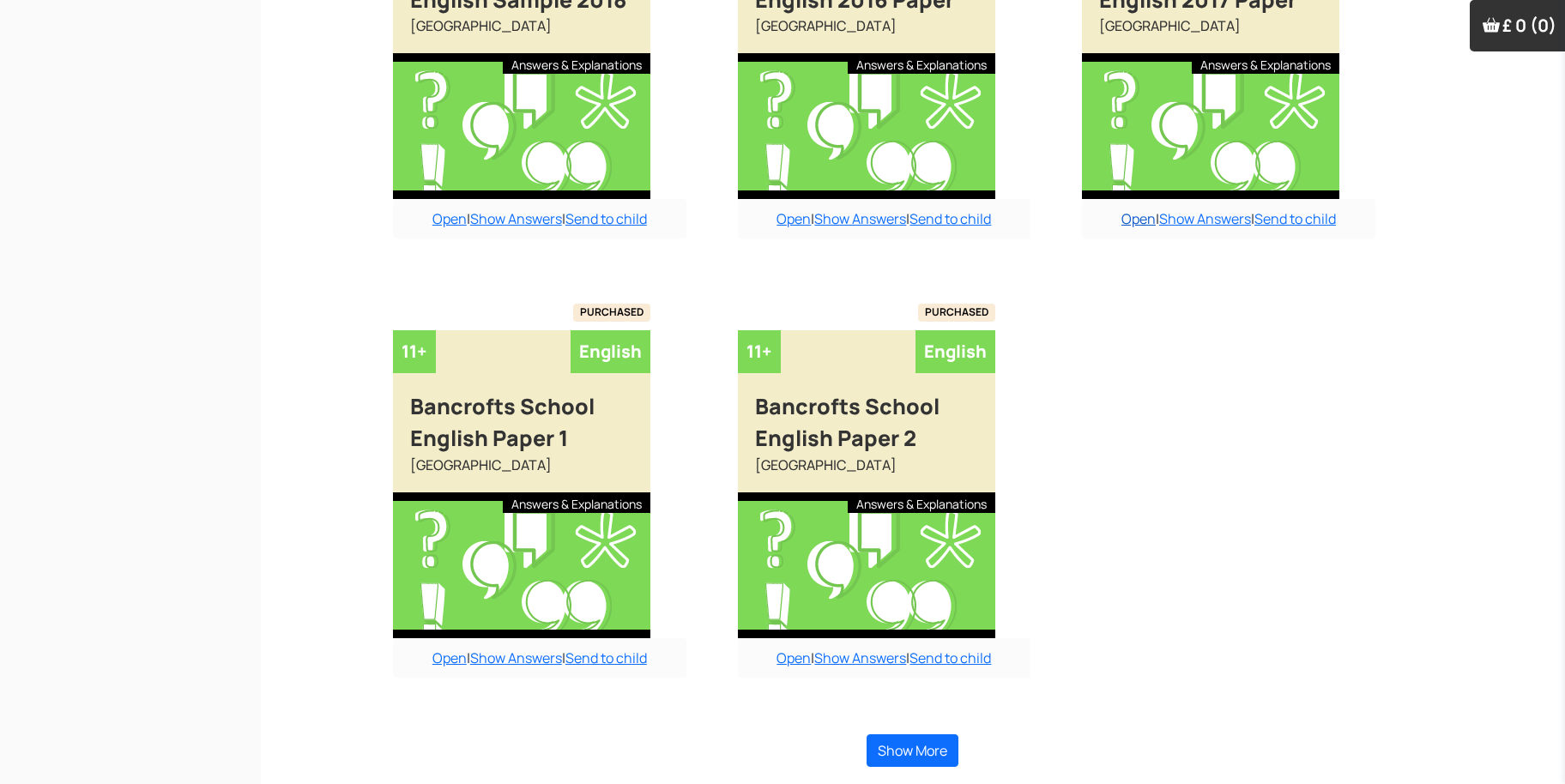
click at [1130, 219] on link "Open" at bounding box center [1138, 218] width 34 height 18
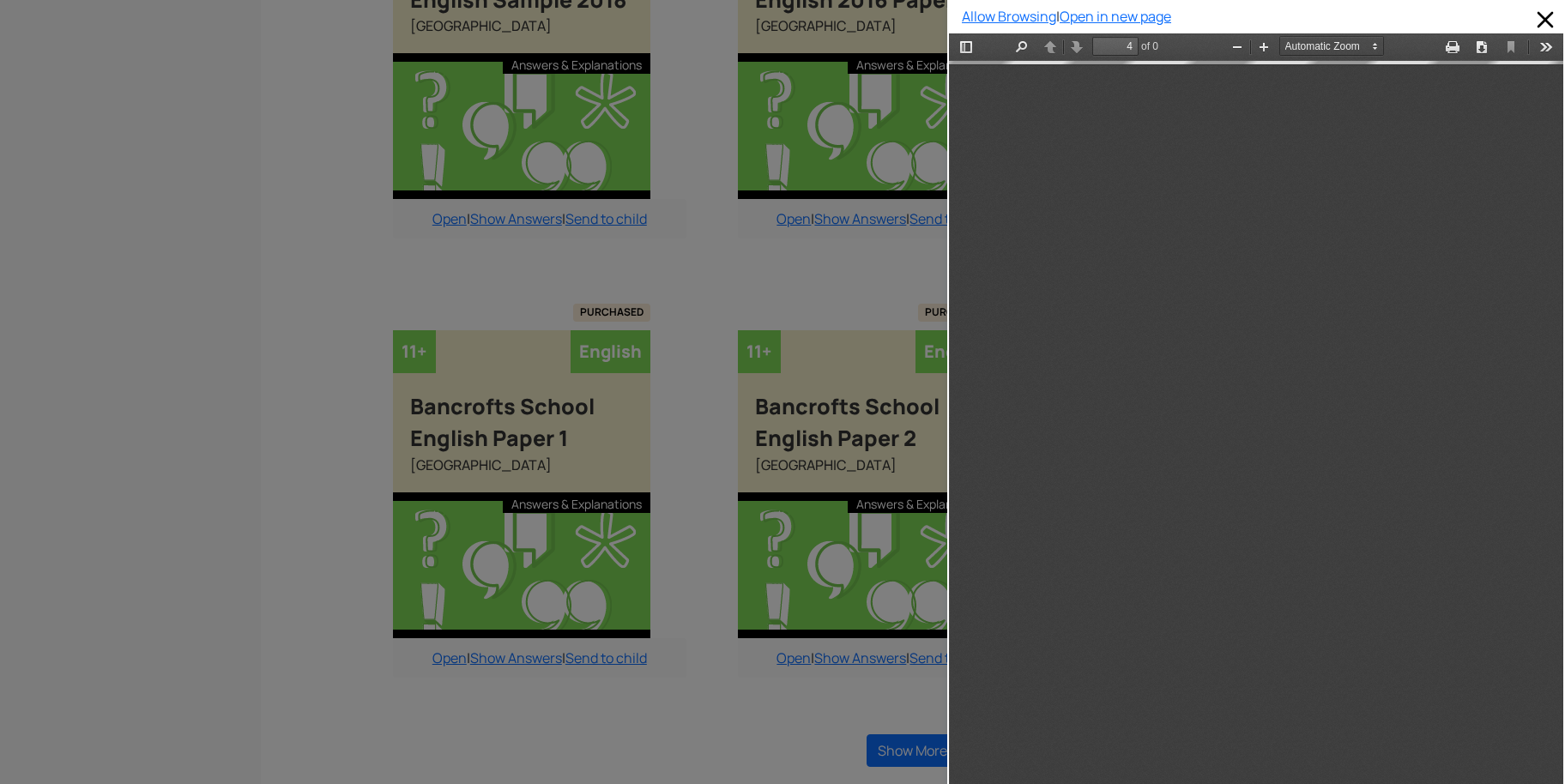
scroll to position [2582, 0]
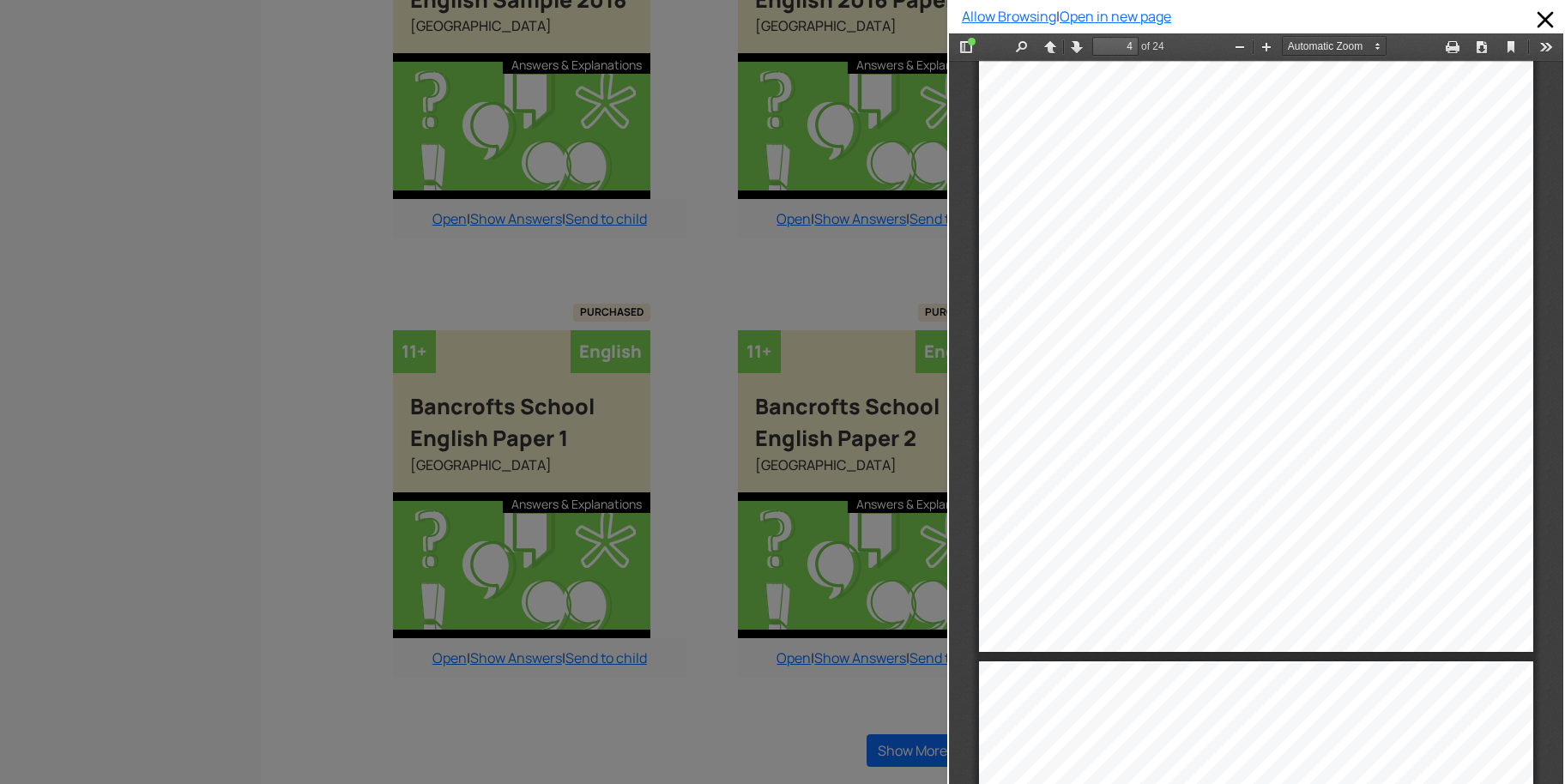
click at [442, 655] on div at bounding box center [473, 392] width 947 height 784
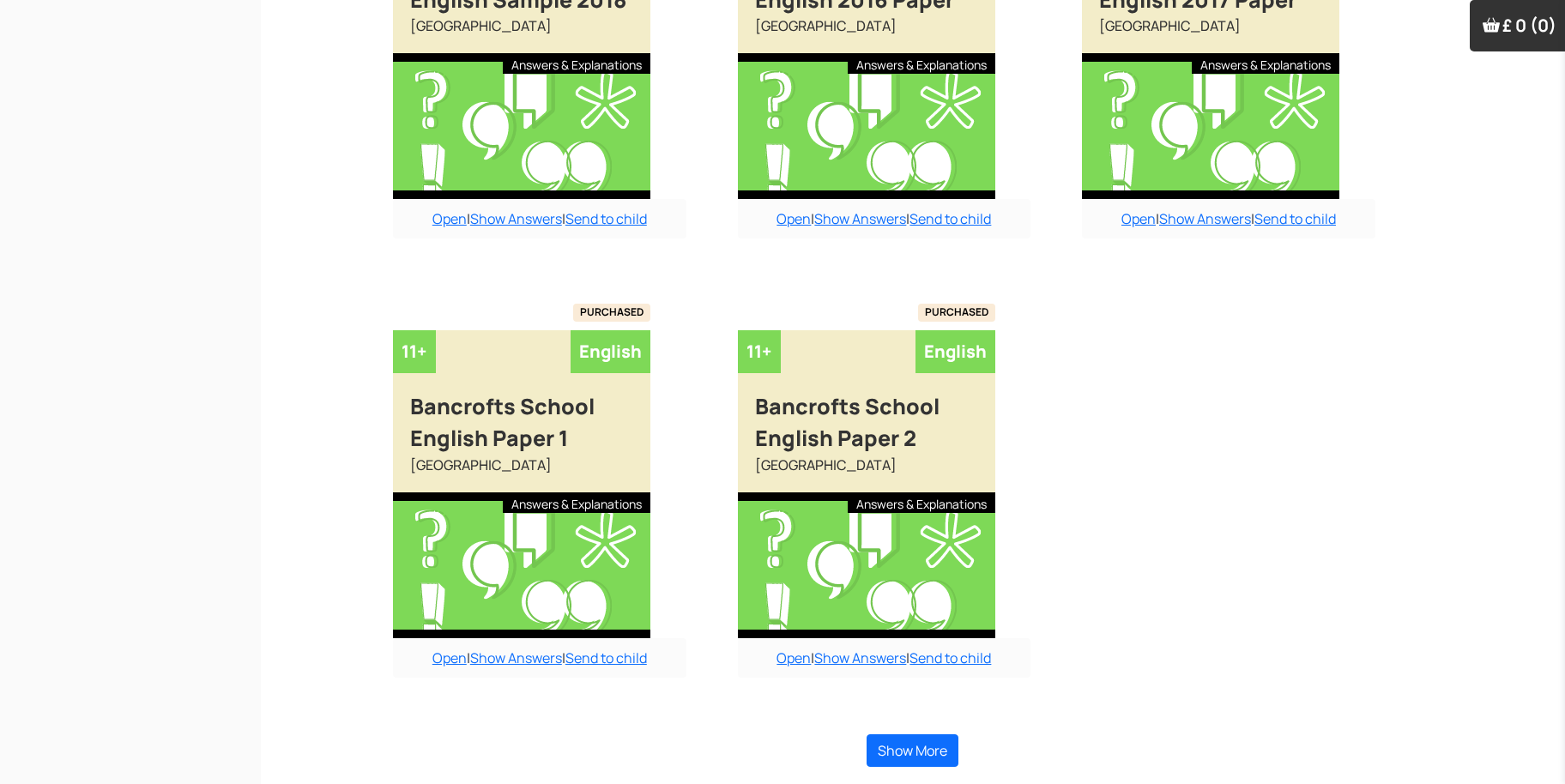
click at [442, 655] on link "Open" at bounding box center [449, 657] width 34 height 18
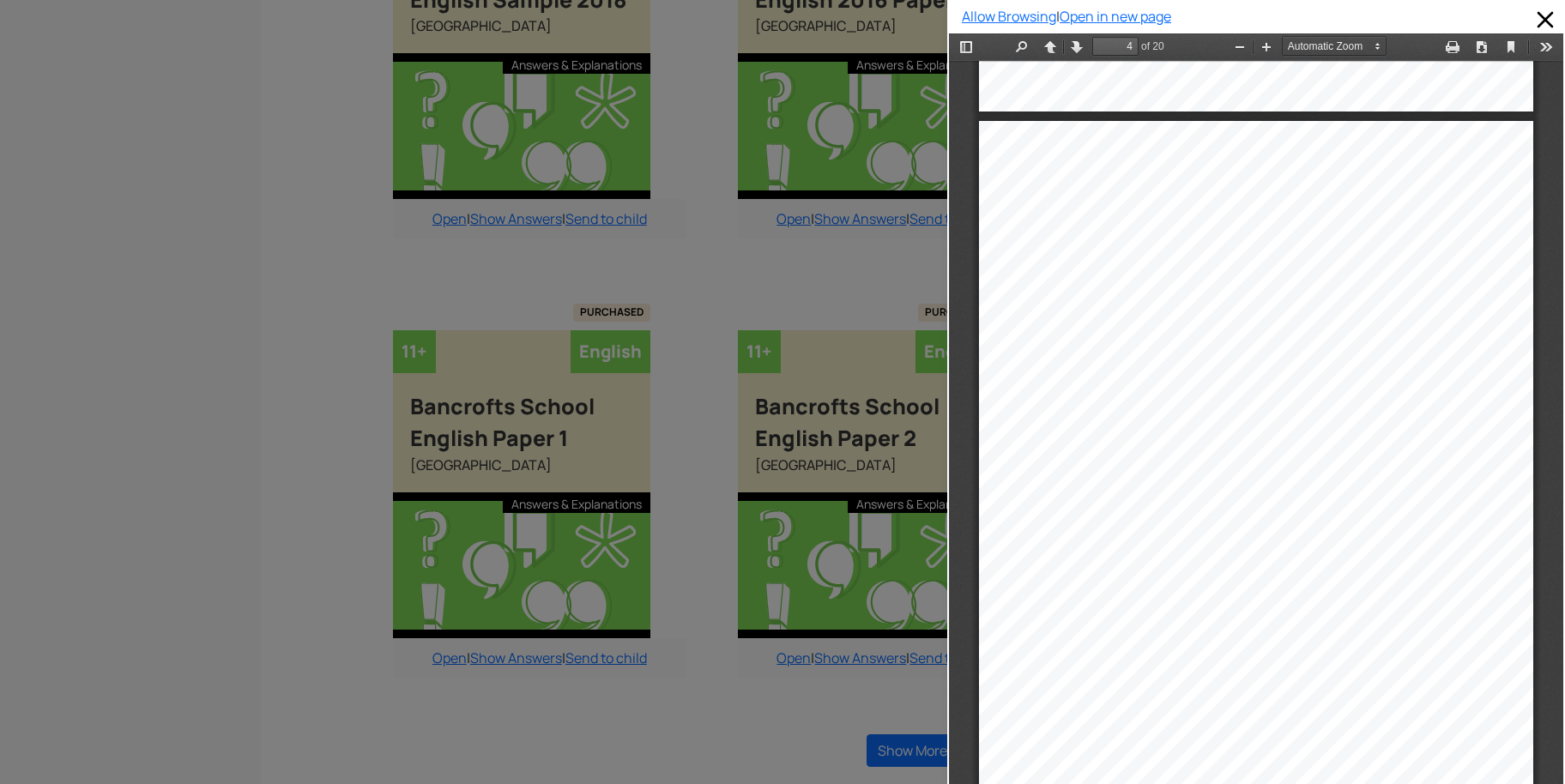
scroll to position [2479, 0]
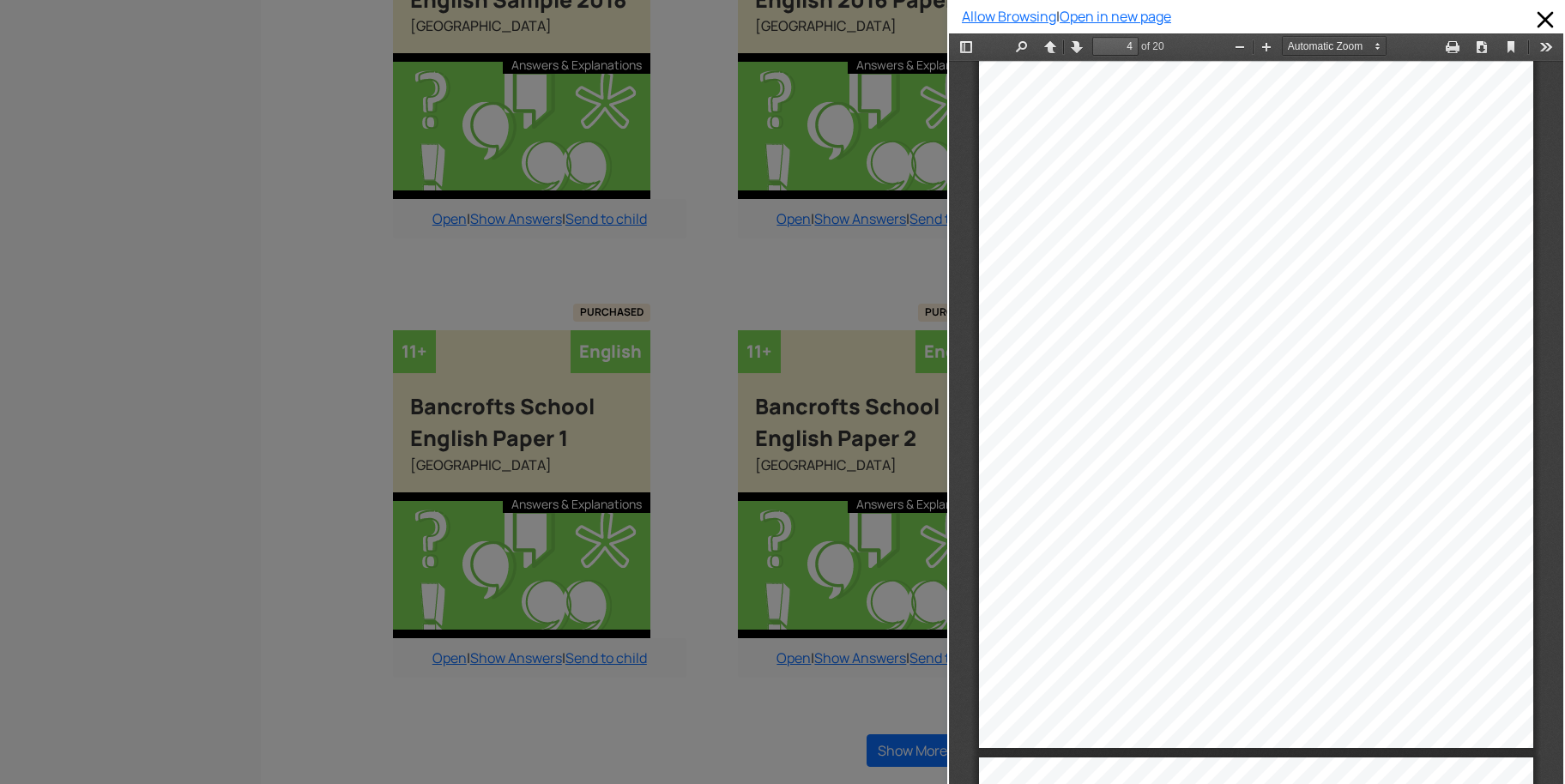
click at [791, 660] on div at bounding box center [473, 392] width 947 height 784
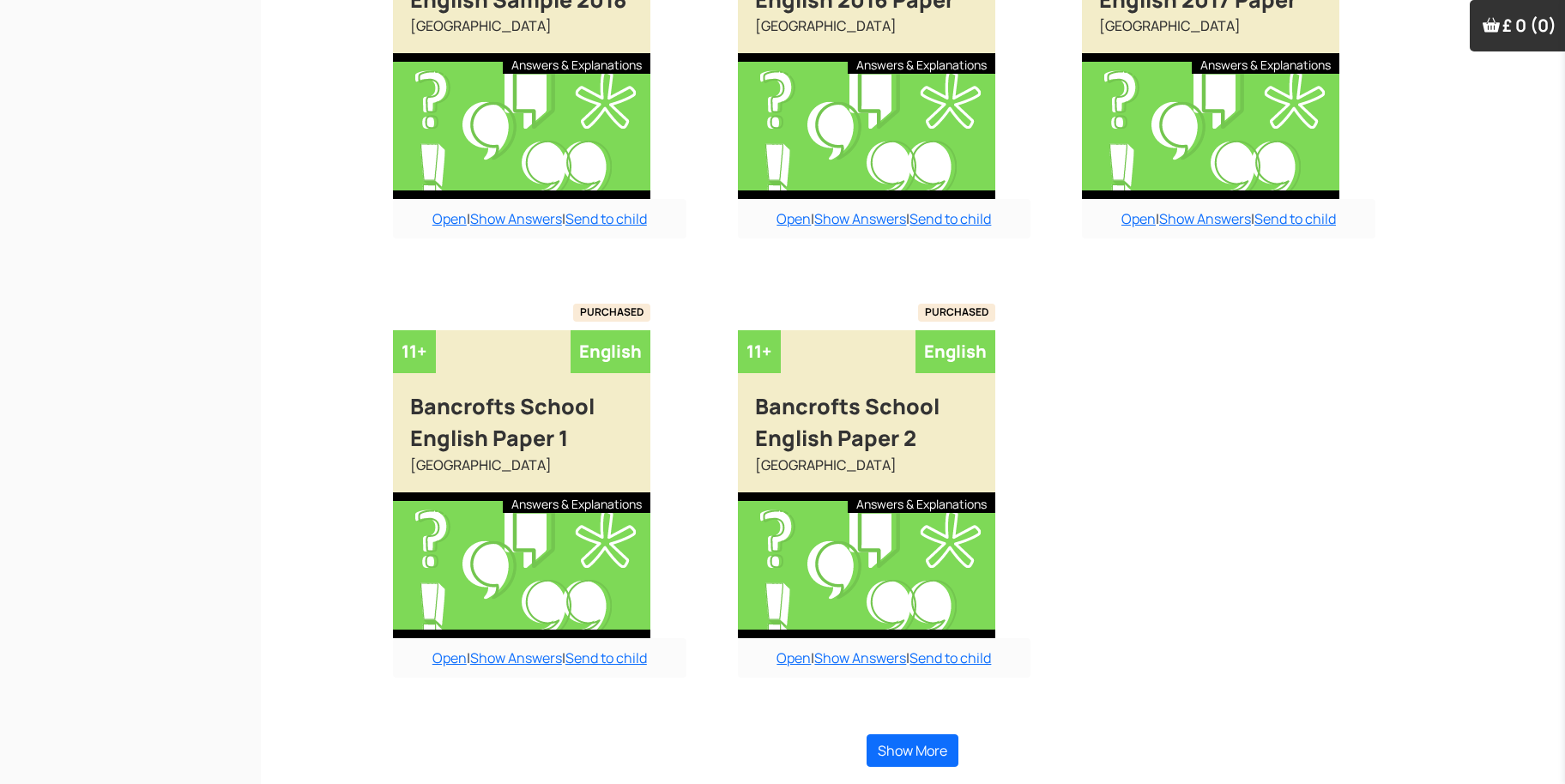
click at [791, 660] on link "Open" at bounding box center [793, 657] width 34 height 18
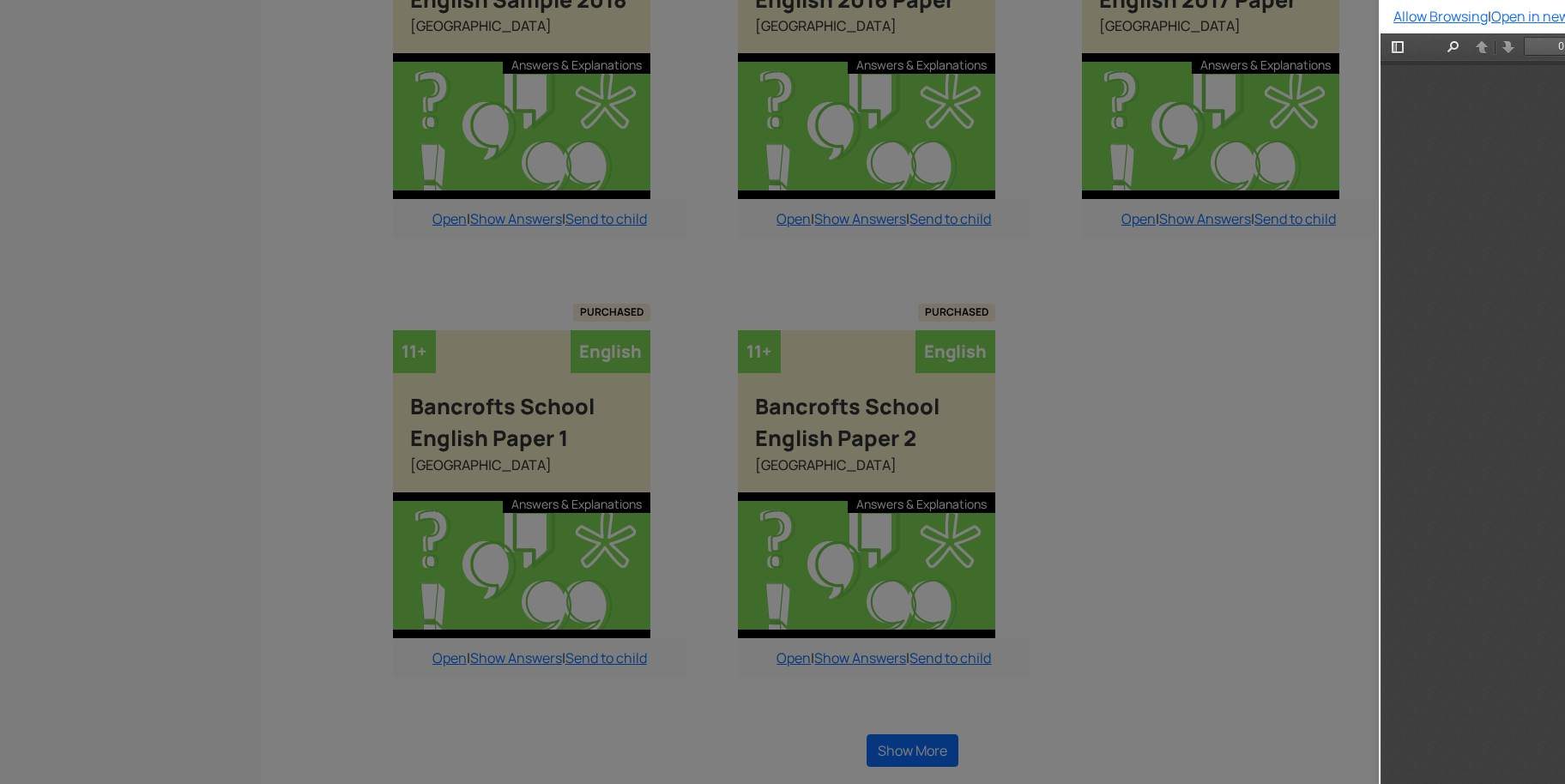
scroll to position [0, 0]
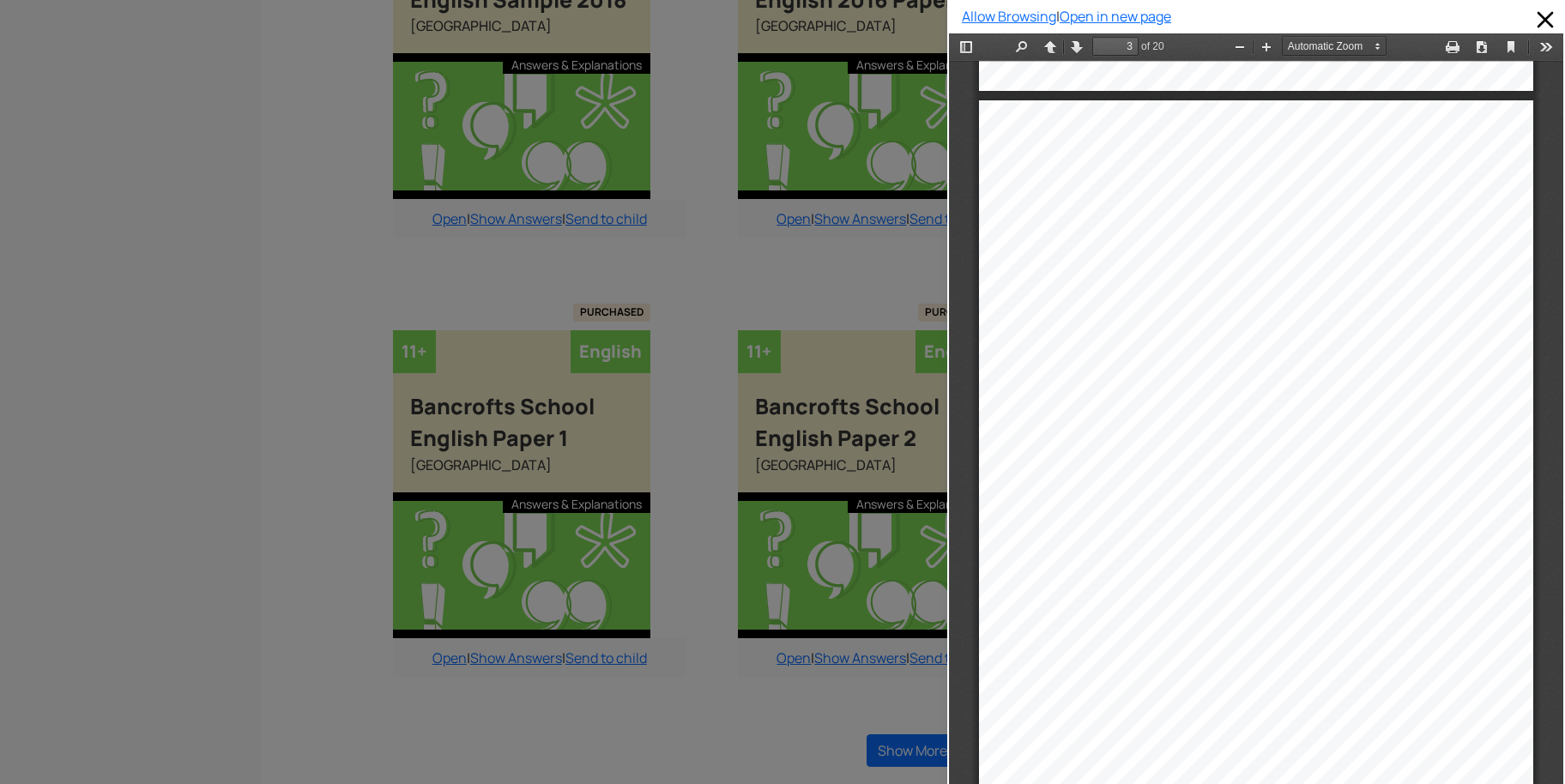
type input "4"
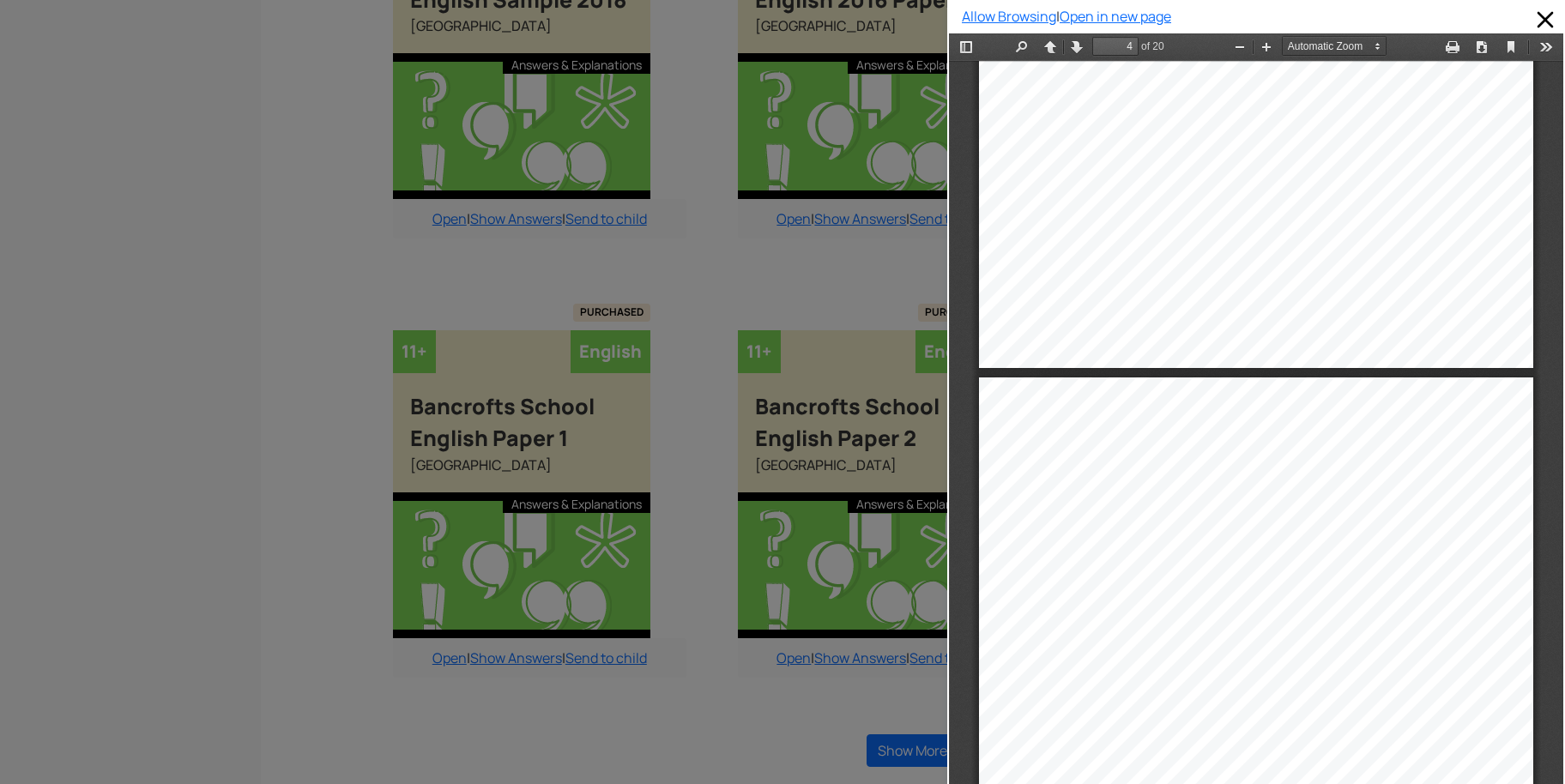
scroll to position [2684, 0]
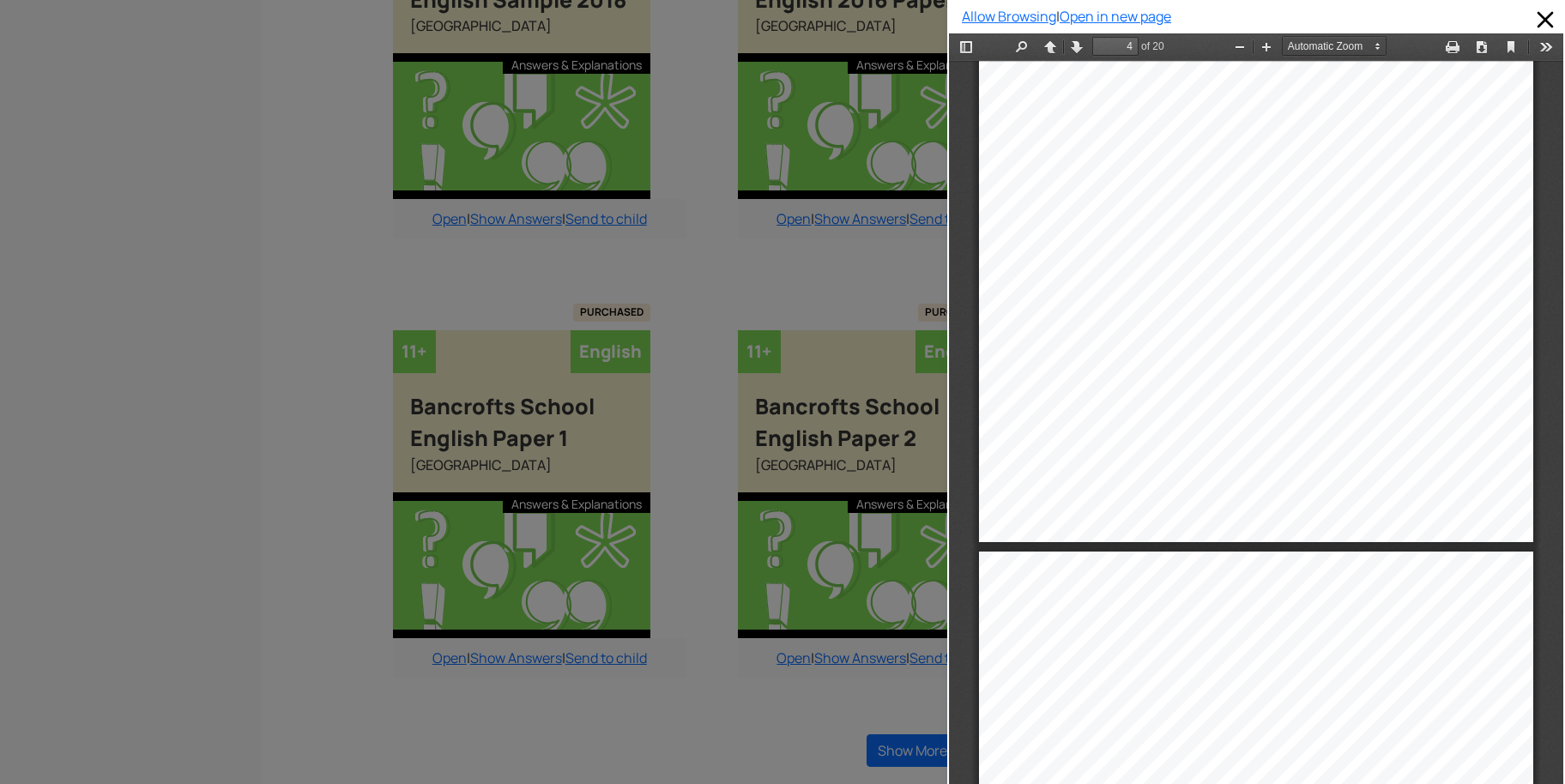
click at [846, 684] on div at bounding box center [473, 392] width 947 height 784
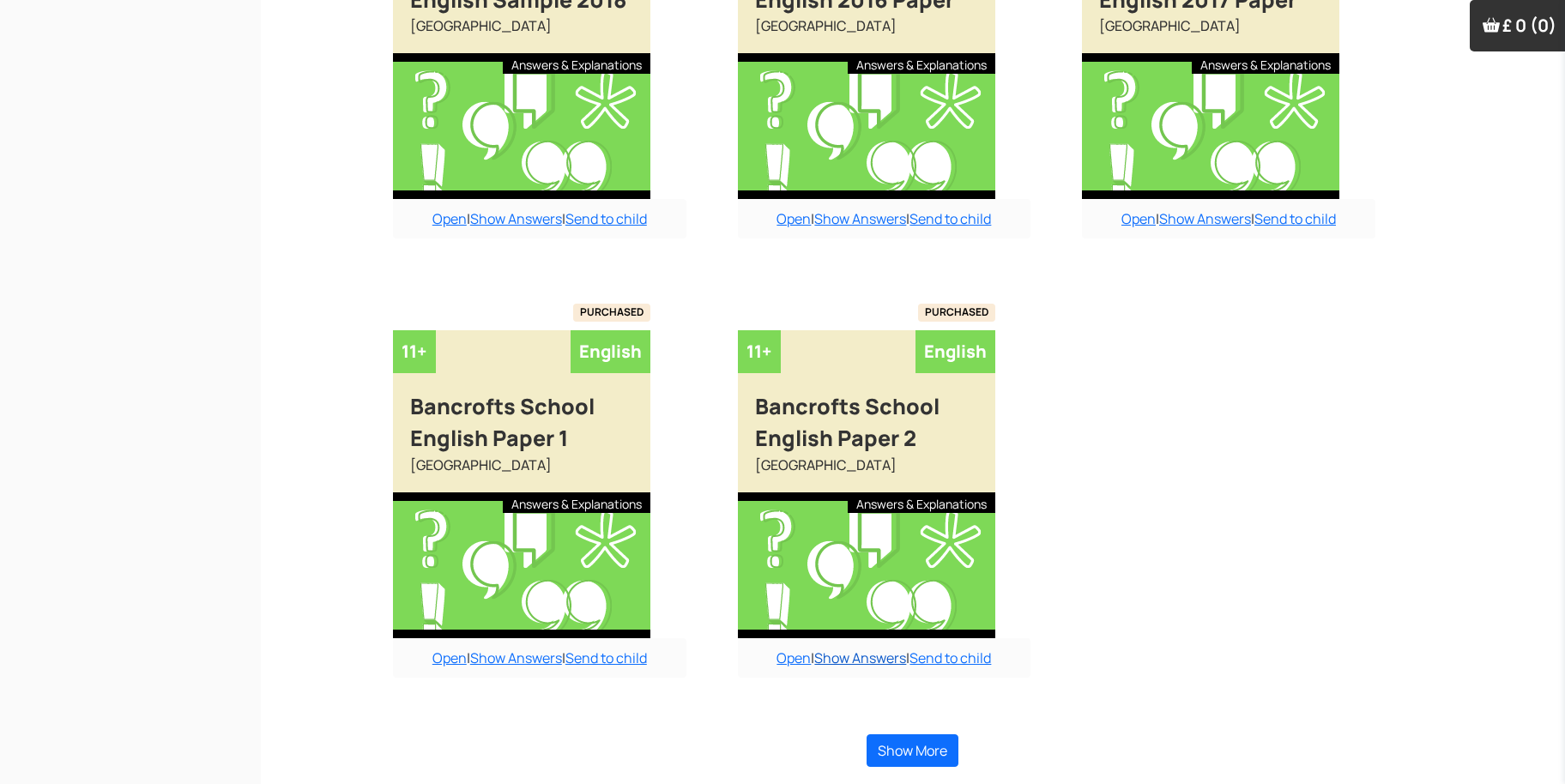
click at [876, 660] on link "Show Answers" at bounding box center [860, 657] width 92 height 18
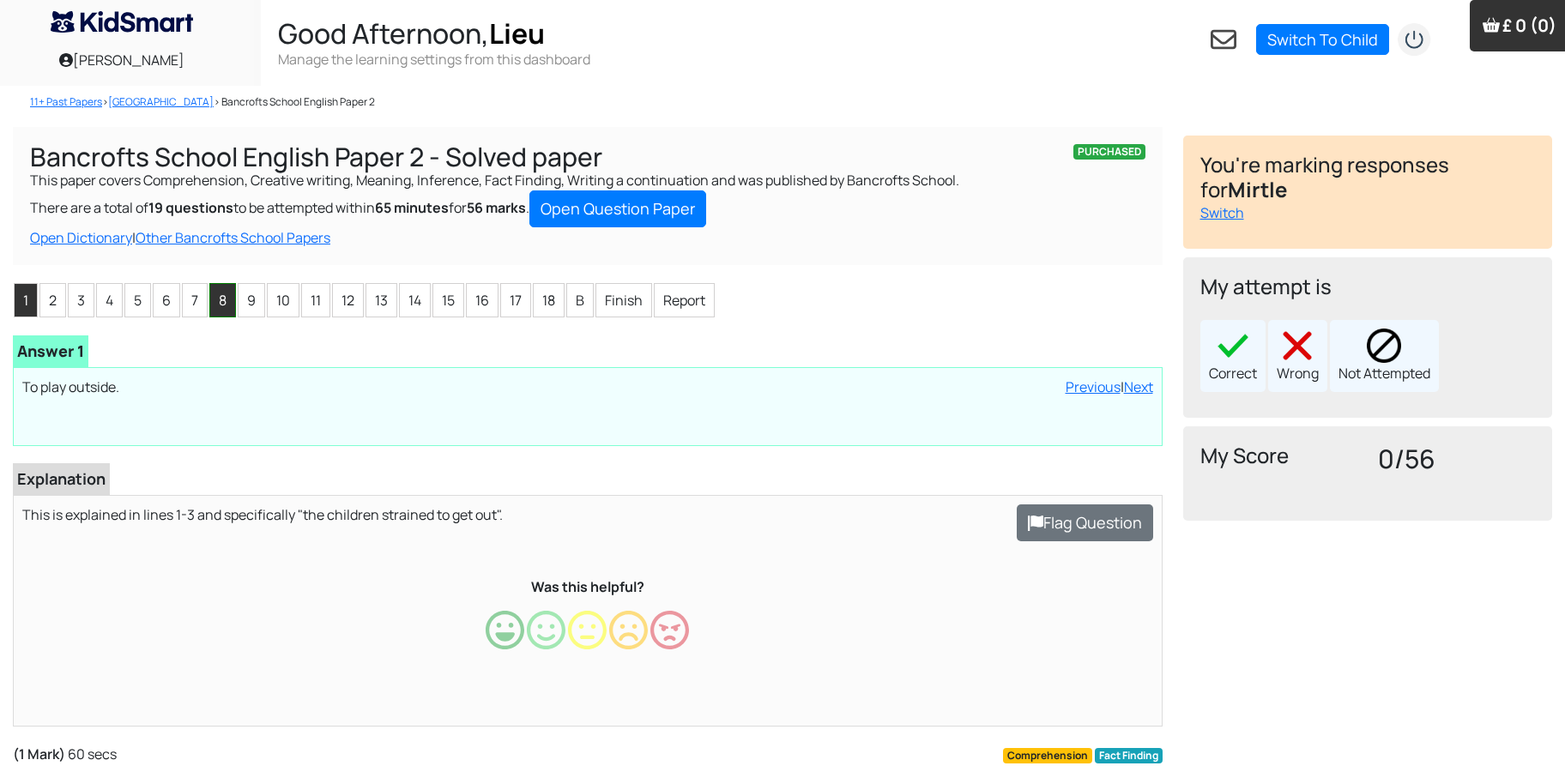
click at [225, 305] on li "8" at bounding box center [222, 299] width 26 height 34
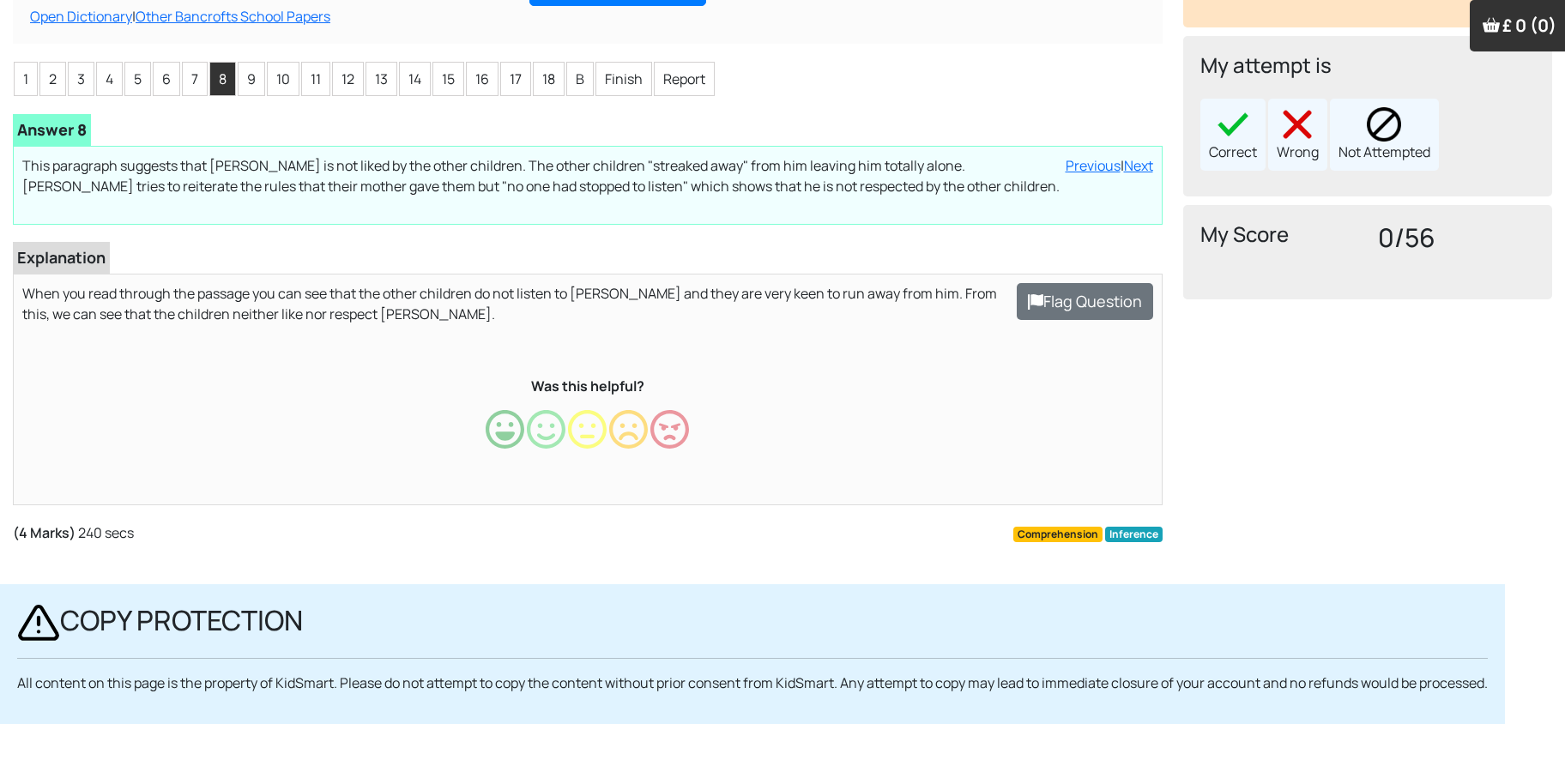
scroll to position [175, 0]
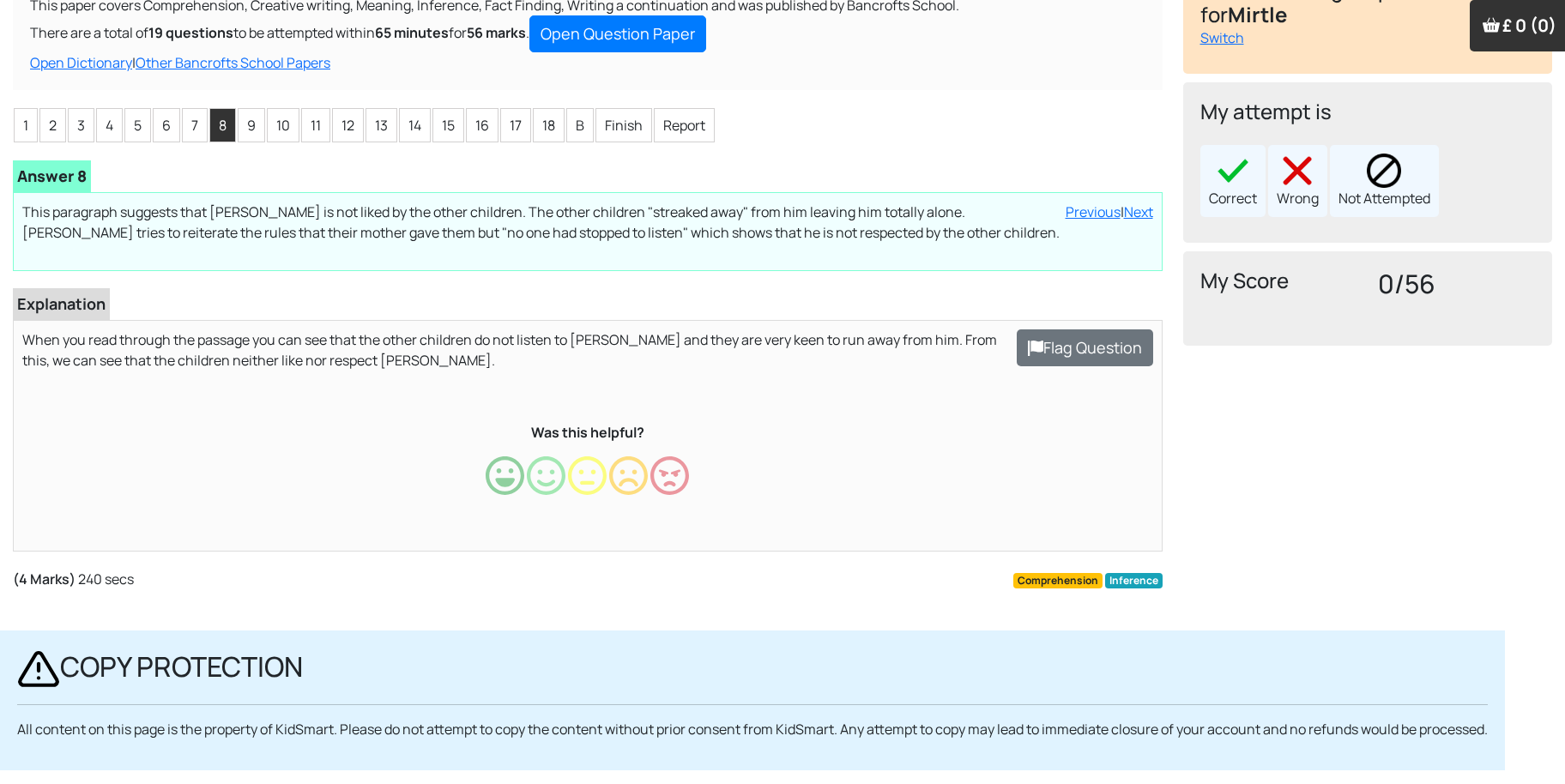
drag, startPoint x: 770, startPoint y: 210, endPoint x: 828, endPoint y: 233, distance: 62.4
click at [828, 233] on p "This paragraph suggests that [PERSON_NAME] is not liked by the other children. …" at bounding box center [588, 222] width 1132 height 41
click at [249, 123] on li "9" at bounding box center [251, 125] width 27 height 34
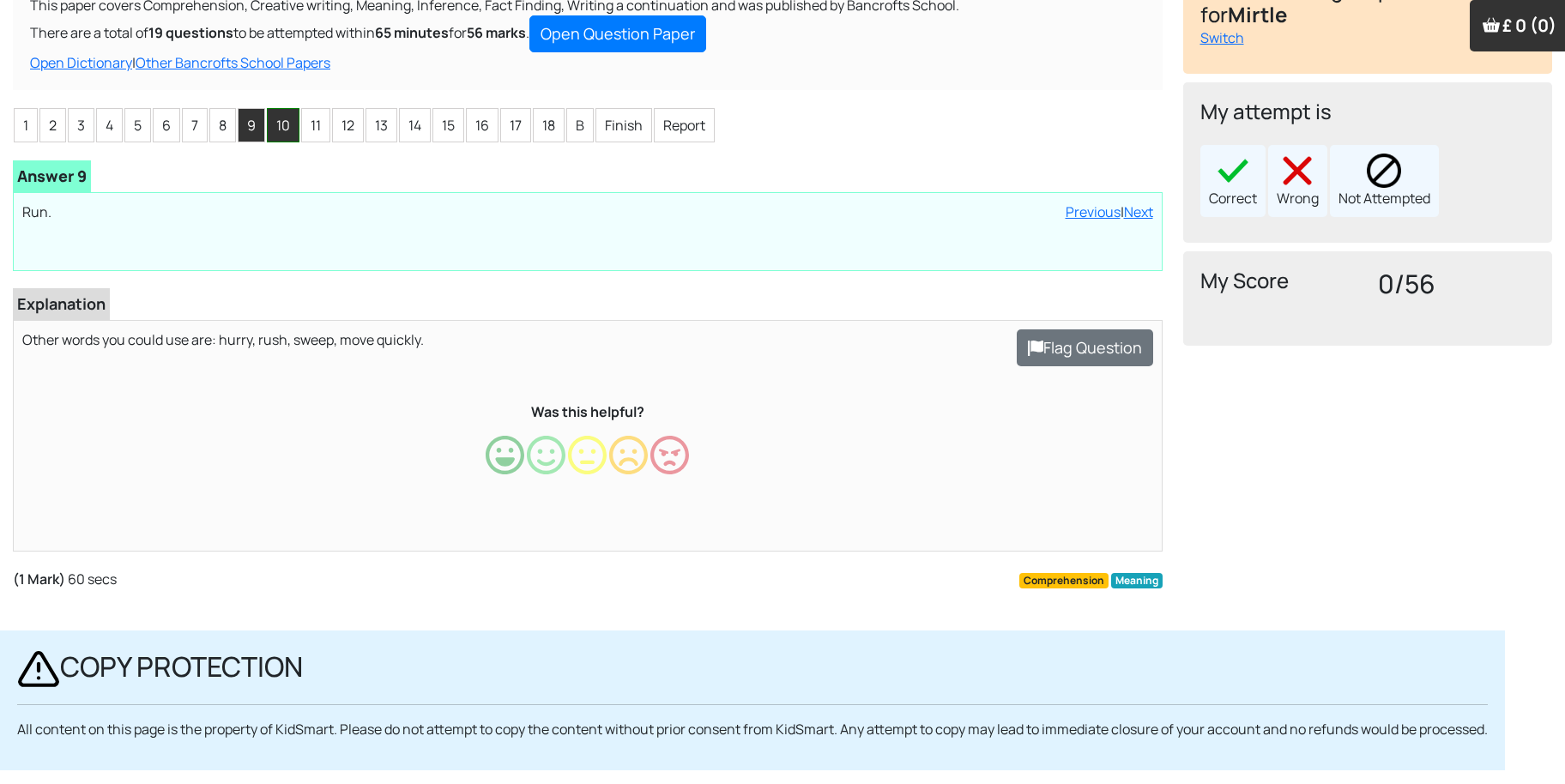
click at [286, 126] on li "10" at bounding box center [283, 125] width 33 height 34
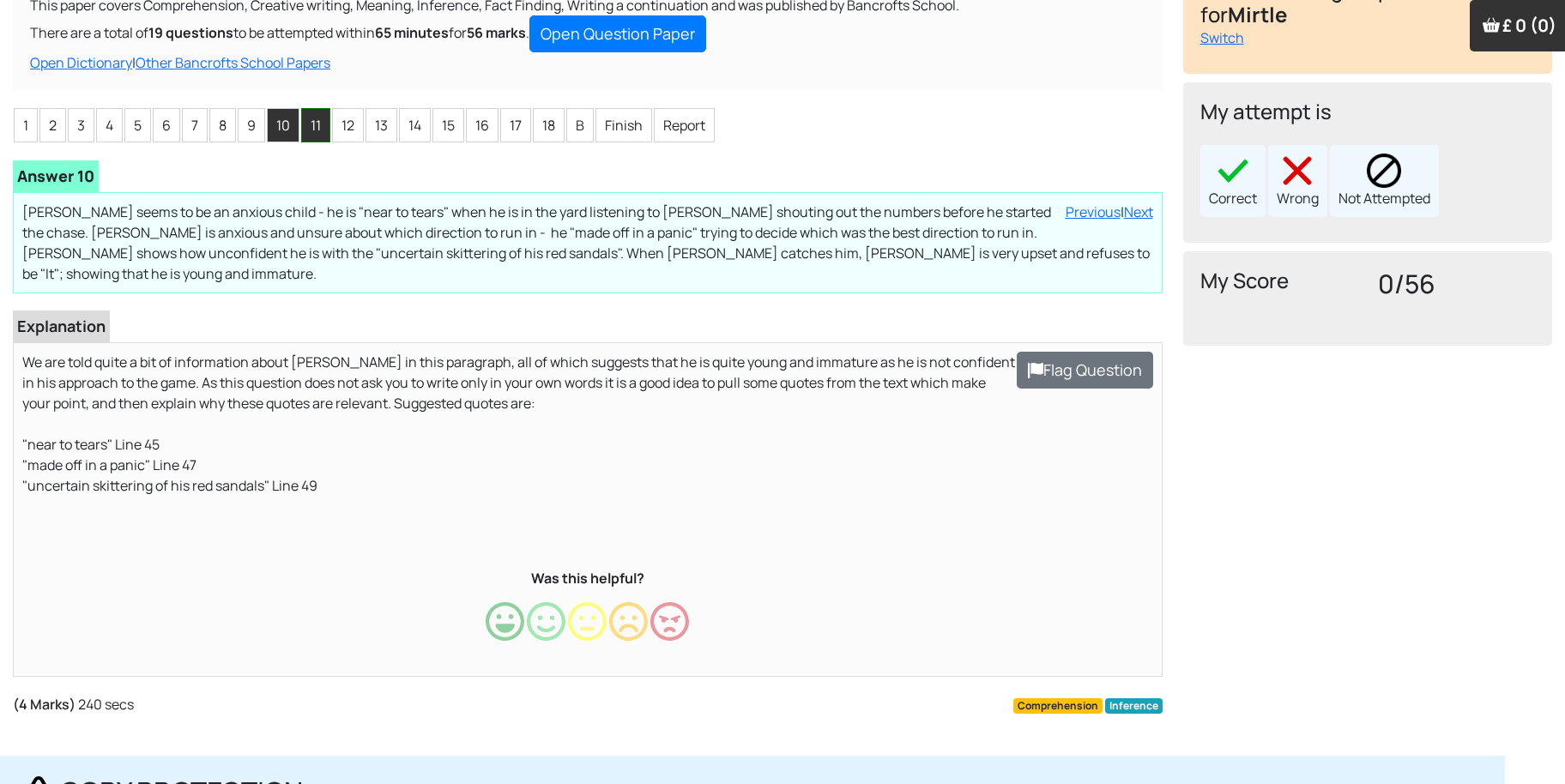
click at [317, 118] on li "11" at bounding box center [316, 125] width 29 height 34
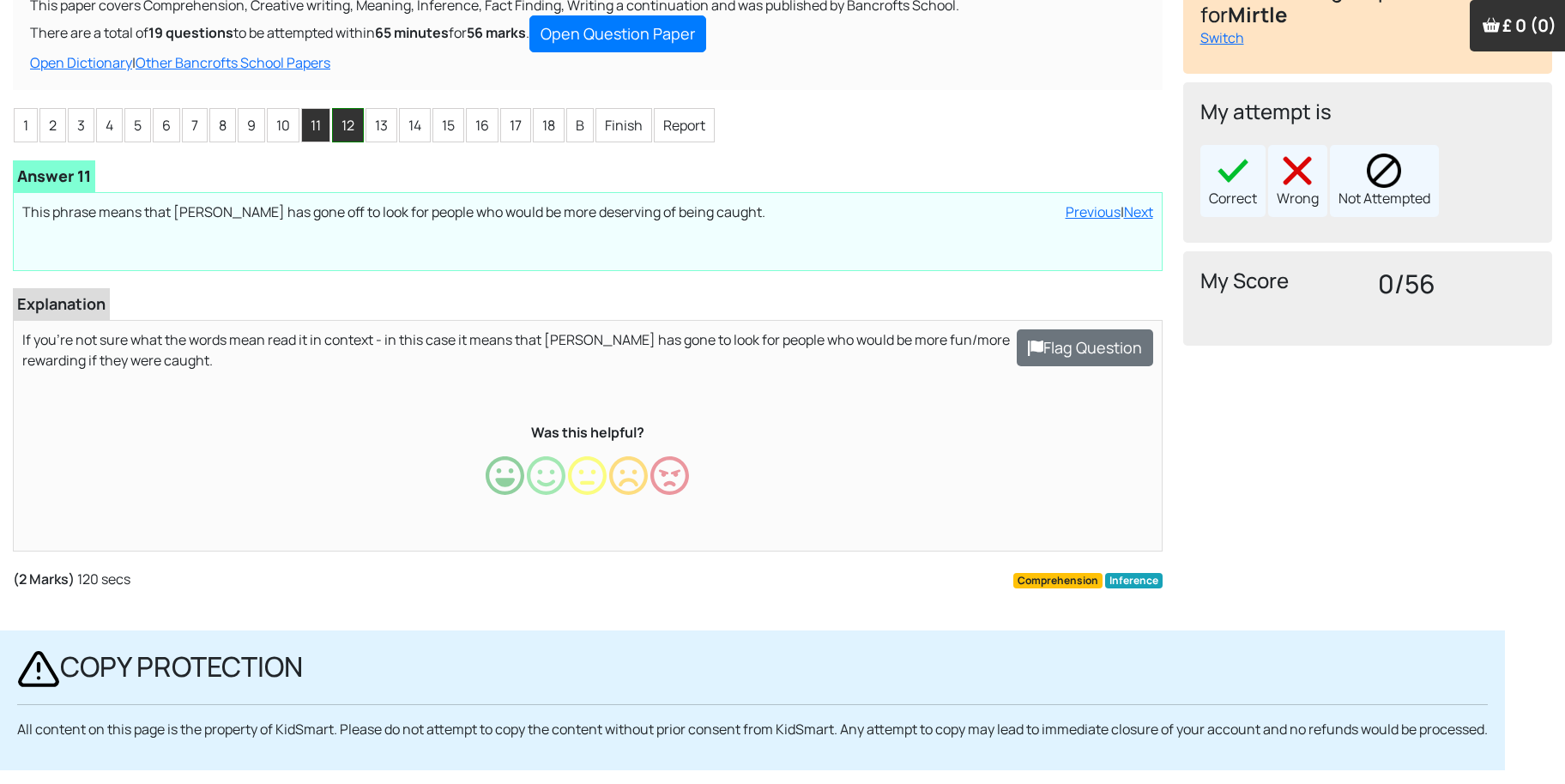
click at [349, 125] on li "12" at bounding box center [348, 125] width 32 height 34
